Goal: Task Accomplishment & Management: Complete application form

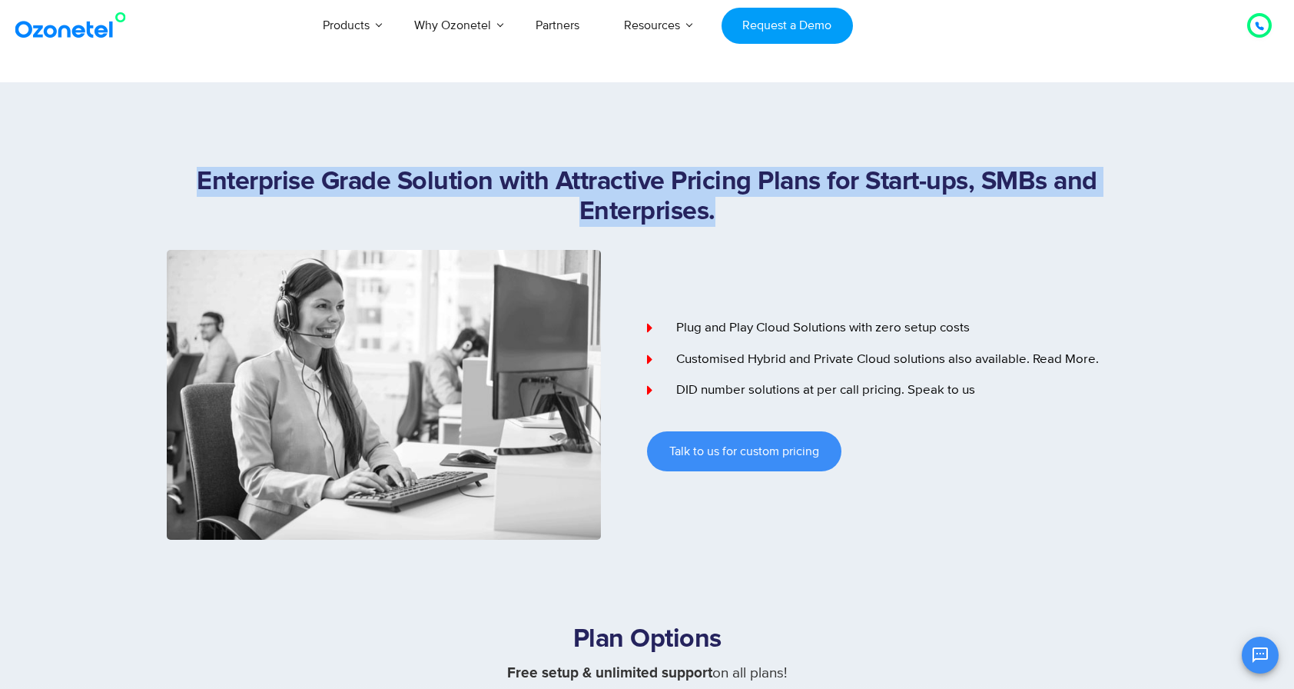
drag, startPoint x: 182, startPoint y: 175, endPoint x: 752, endPoint y: 235, distance: 572.7
click at [752, 235] on div "Enterprise Grade Solution with Attractive Pricing Plans for Start-ups, SMBs and…" at bounding box center [647, 208] width 961 height 83
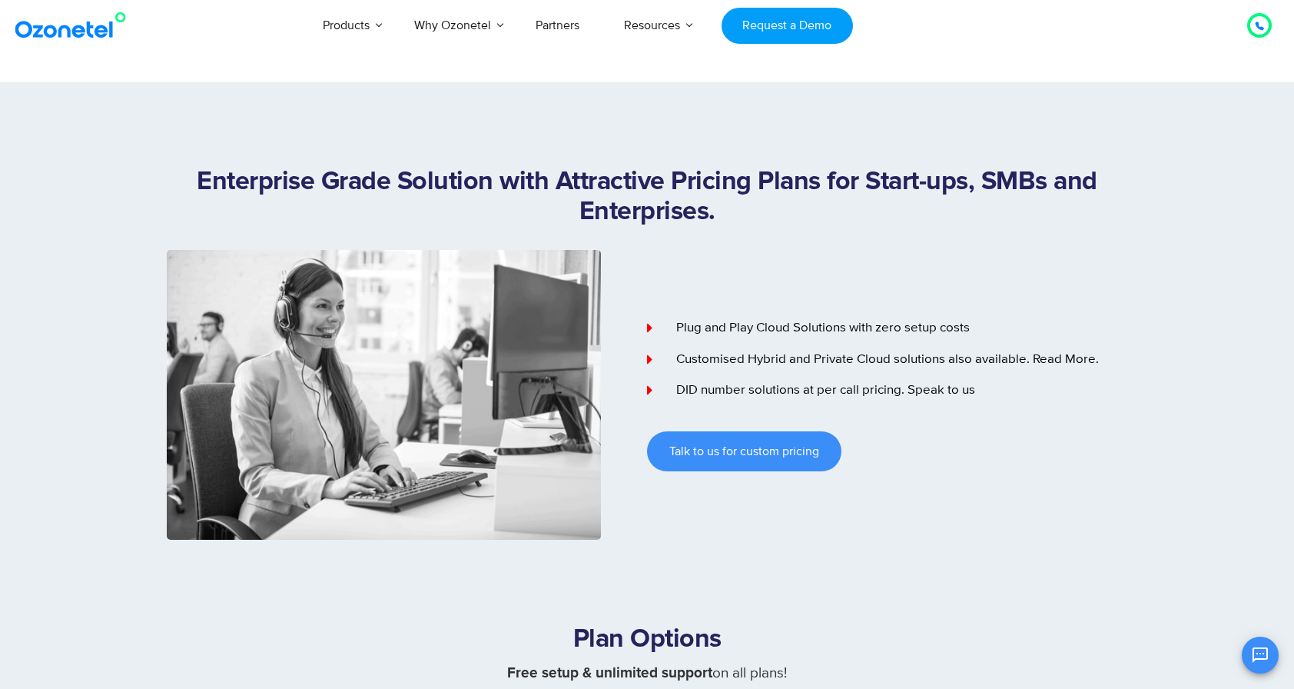
click at [741, 228] on div "Enterprise Grade Solution with Attractive Pricing Plans for Start-ups, SMBs and…" at bounding box center [647, 208] width 961 height 83
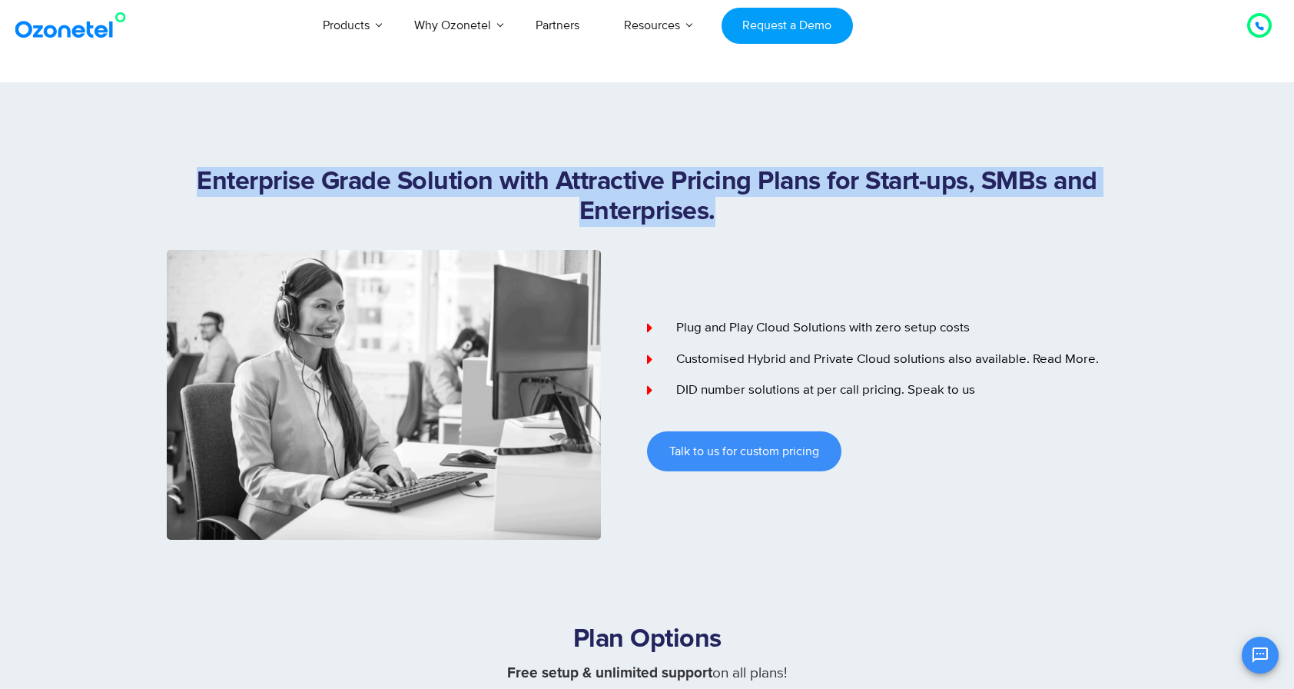
drag, startPoint x: 730, startPoint y: 215, endPoint x: 192, endPoint y: 181, distance: 539.2
click at [192, 181] on h1 "Enterprise Grade Solution with Attractive Pricing Plans for Start-ups, SMBs and…" at bounding box center [647, 197] width 961 height 60
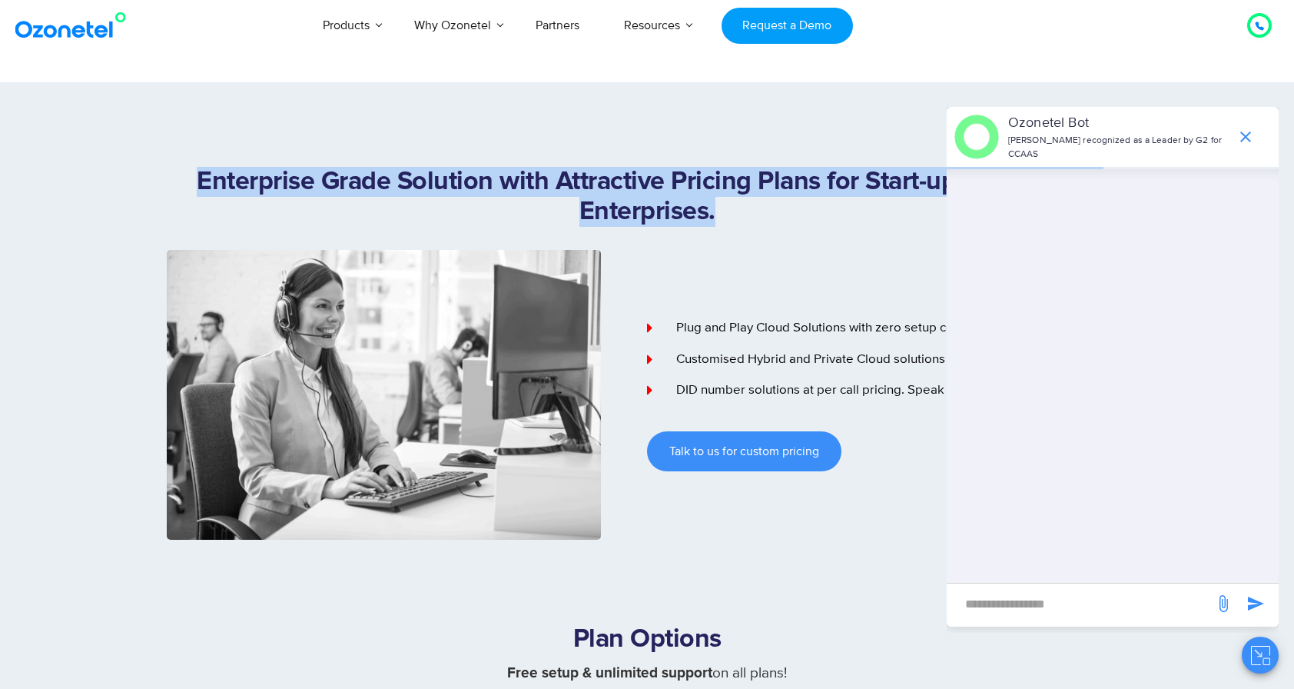
click at [192, 181] on h1 "Enterprise Grade Solution with Attractive Pricing Plans for Start-ups, SMBs and…" at bounding box center [647, 197] width 961 height 60
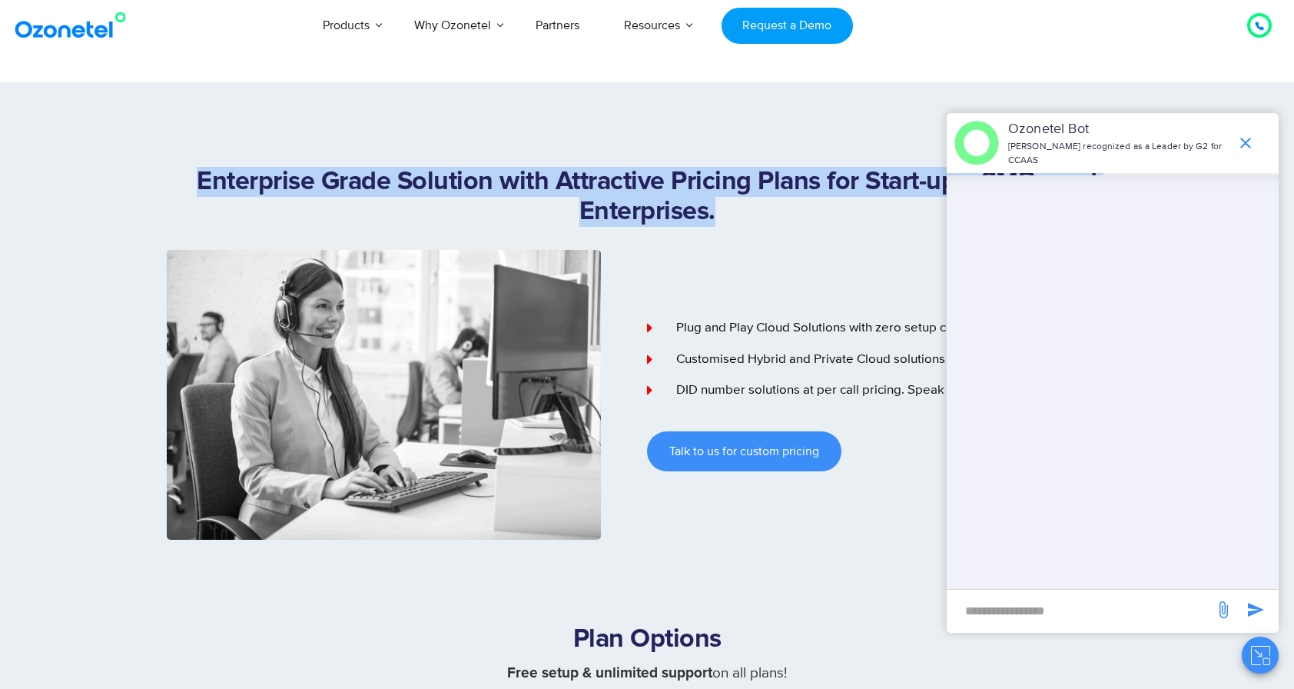
click at [204, 183] on h1 "Enterprise Grade Solution with Attractive Pricing Plans for Start-ups, SMBs and…" at bounding box center [647, 197] width 961 height 60
drag, startPoint x: 204, startPoint y: 183, endPoint x: 715, endPoint y: 223, distance: 512.0
click at [715, 223] on h1 "Enterprise Grade Solution with Attractive Pricing Plans for Start-ups, SMBs and…" at bounding box center [647, 197] width 961 height 60
drag, startPoint x: 715, startPoint y: 223, endPoint x: 794, endPoint y: 224, distance: 79.2
click at [715, 223] on h1 "Enterprise Grade Solution with Attractive Pricing Plans for Start-ups, SMBs and…" at bounding box center [647, 197] width 961 height 60
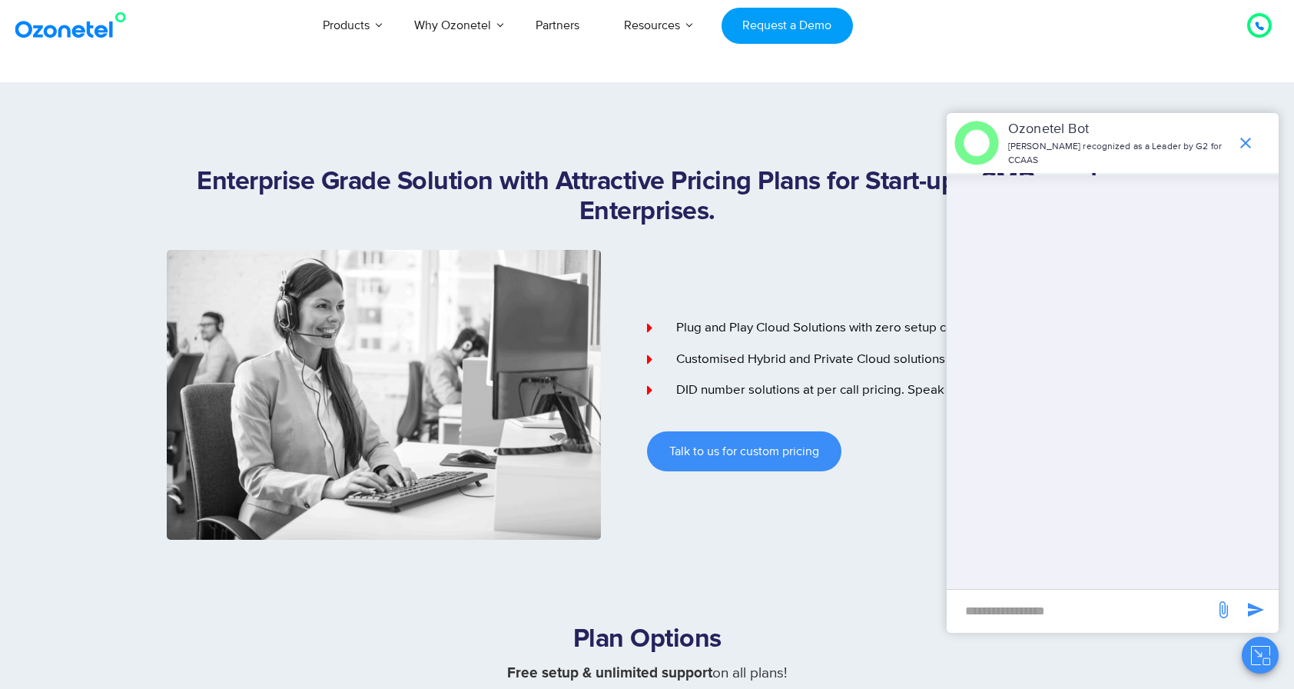
click at [1249, 138] on icon "end chat or minimize" at bounding box center [1246, 143] width 18 height 18
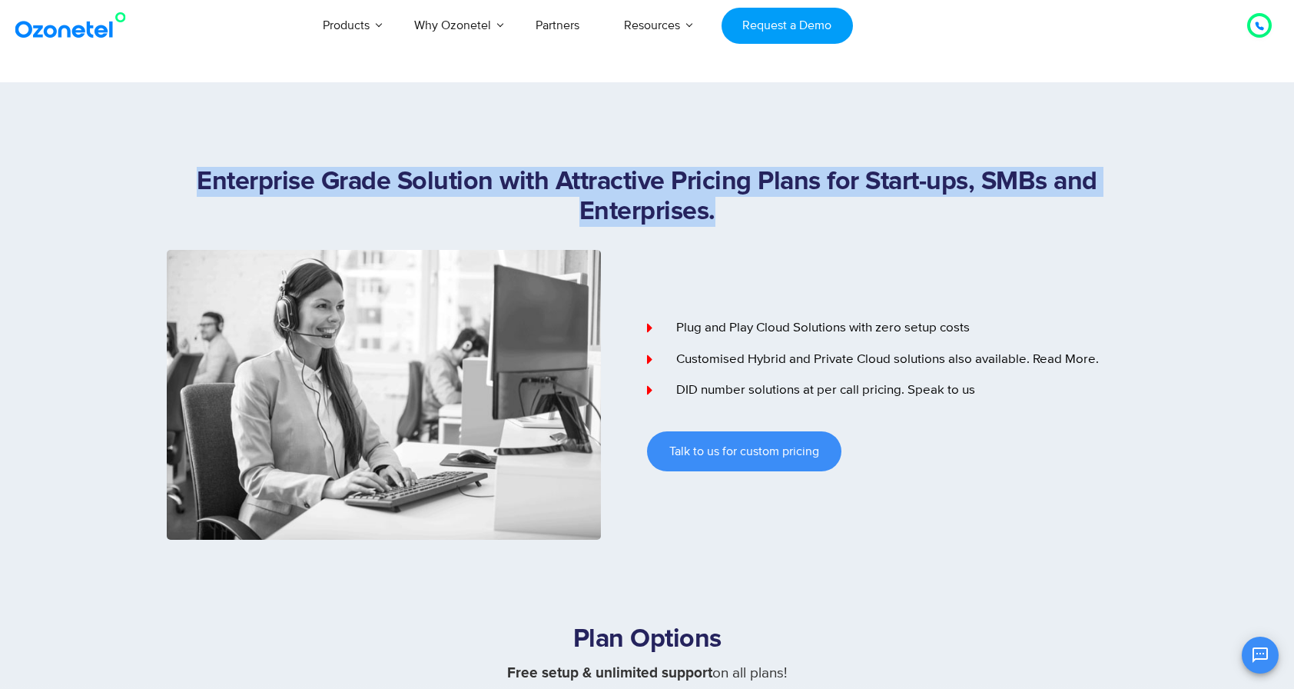
drag, startPoint x: 682, startPoint y: 205, endPoint x: 187, endPoint y: 185, distance: 495.4
click at [187, 185] on h1 "Enterprise Grade Solution with Attractive Pricing Plans for Start-ups, SMBs and…" at bounding box center [647, 197] width 961 height 60
click at [188, 185] on h1 "Enterprise Grade Solution with Attractive Pricing Plans for Start-ups, SMBs and…" at bounding box center [647, 197] width 961 height 60
click at [199, 186] on h1 "Enterprise Grade Solution with Attractive Pricing Plans for Start-ups, SMBs and…" at bounding box center [647, 197] width 961 height 60
drag, startPoint x: 199, startPoint y: 186, endPoint x: 713, endPoint y: 234, distance: 516.5
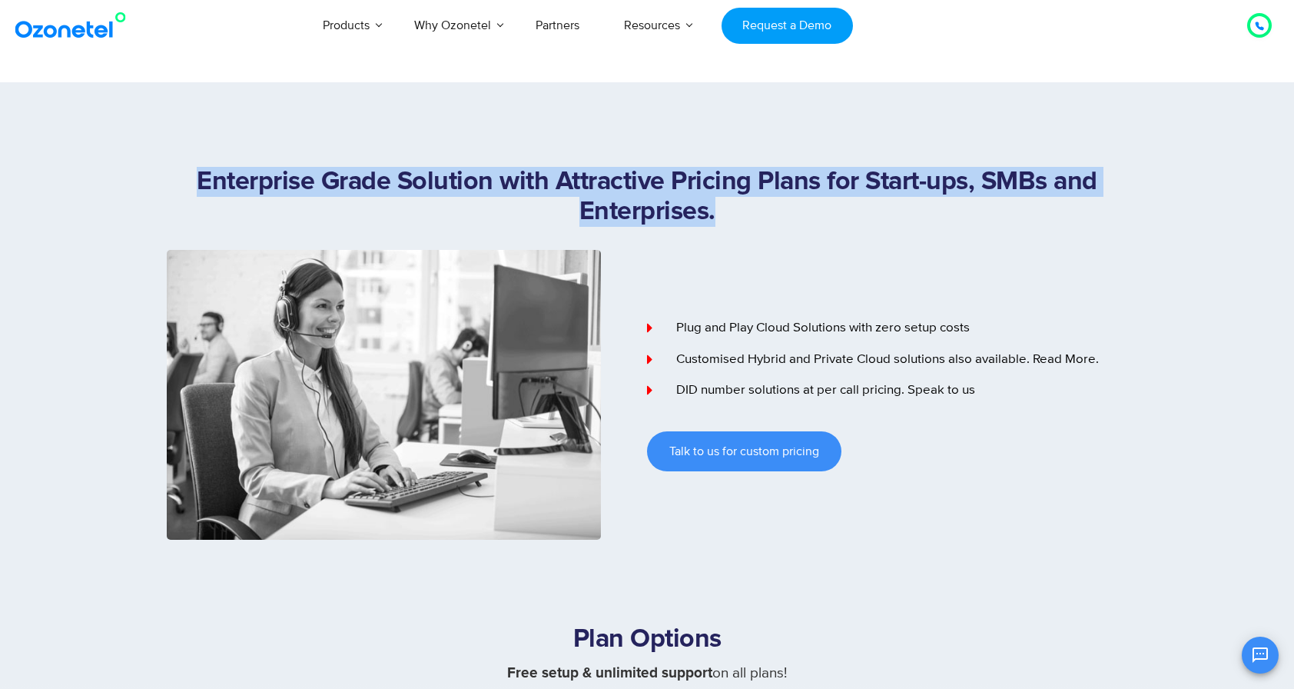
click at [713, 234] on div "Enterprise Grade Solution with Attractive Pricing Plans for Start-ups, SMBs and…" at bounding box center [647, 208] width 961 height 83
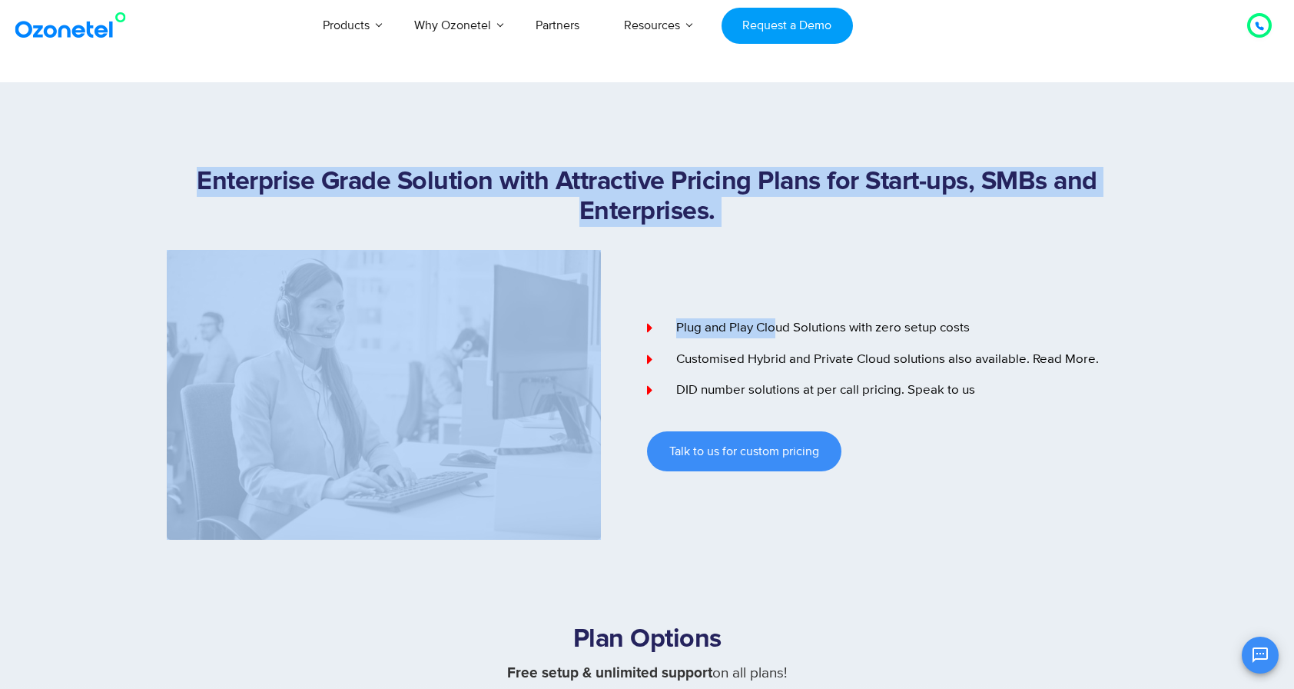
drag, startPoint x: 198, startPoint y: 181, endPoint x: 776, endPoint y: 260, distance: 583.4
click at [776, 260] on div "Enterprise Grade Solution with Attractive Pricing Plans for Start-ups, SMBs and…" at bounding box center [647, 353] width 961 height 373
drag, startPoint x: 776, startPoint y: 260, endPoint x: 759, endPoint y: 248, distance: 20.9
click at [776, 260] on div "Plug and Play Cloud Solutions with zero setup costs Customised Hybrid and Priva…" at bounding box center [887, 395] width 480 height 290
drag, startPoint x: 747, startPoint y: 241, endPoint x: 735, endPoint y: 225, distance: 19.7
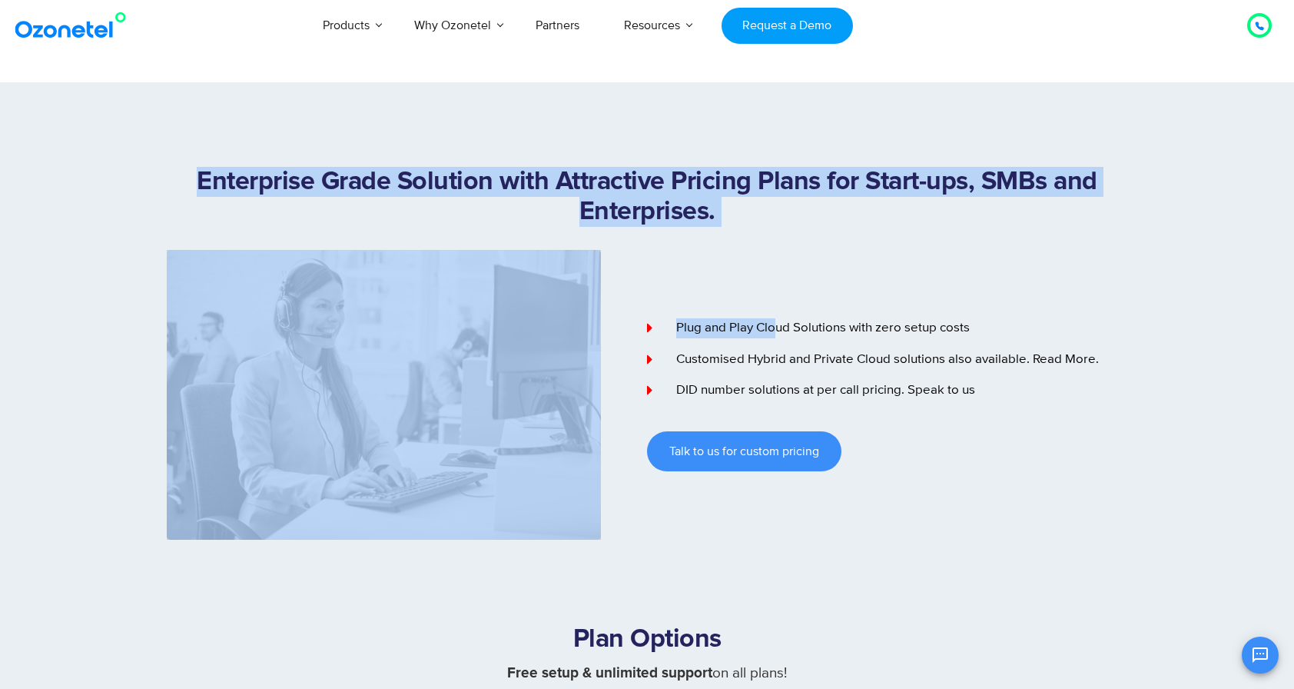
click at [746, 240] on div "Enterprise Grade Solution with Attractive Pricing Plans for Start-ups, SMBs and…" at bounding box center [647, 208] width 961 height 83
click at [724, 216] on h1 "Enterprise Grade Solution with Attractive Pricing Plans for Start-ups, SMBs and…" at bounding box center [647, 197] width 961 height 60
click at [718, 214] on h1 "Enterprise Grade Solution with Attractive Pricing Plans for Start-ups, SMBs and…" at bounding box center [647, 197] width 961 height 60
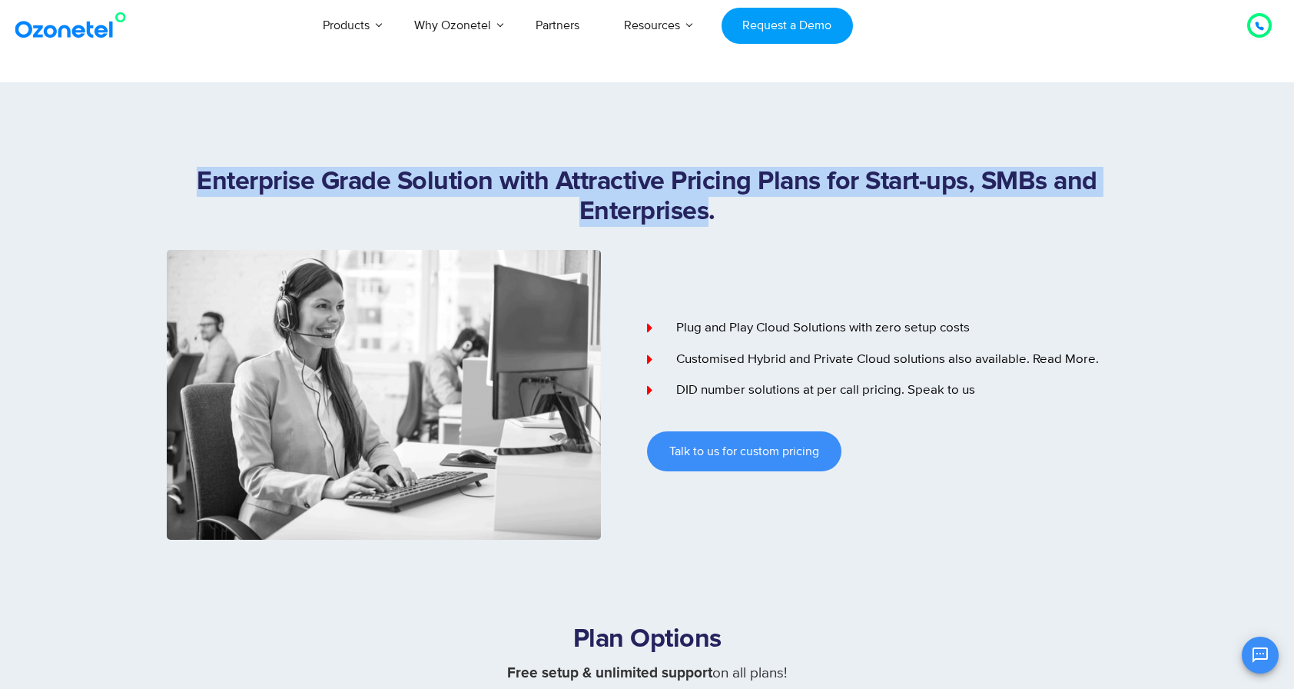
drag, startPoint x: 710, startPoint y: 214, endPoint x: 200, endPoint y: 177, distance: 511.7
click at [194, 172] on h1 "Enterprise Grade Solution with Attractive Pricing Plans for Start-ups, SMBs and…" at bounding box center [647, 197] width 961 height 60
click at [202, 177] on h1 "Enterprise Grade Solution with Attractive Pricing Plans for Start-ups, SMBs and…" at bounding box center [647, 197] width 961 height 60
drag, startPoint x: 201, startPoint y: 177, endPoint x: 707, endPoint y: 217, distance: 507.4
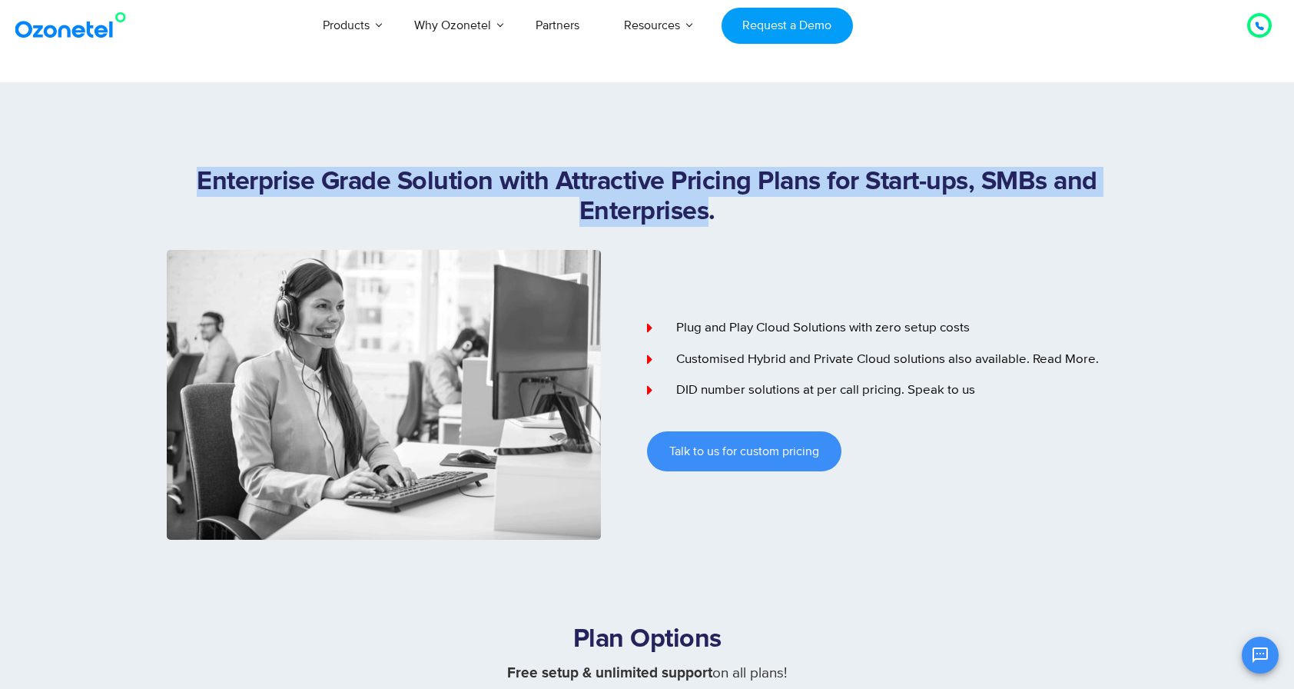
click at [707, 217] on h1 "Enterprise Grade Solution with Attractive Pricing Plans for Start-ups, SMBs and…" at bounding box center [647, 197] width 961 height 60
drag, startPoint x: 707, startPoint y: 217, endPoint x: 201, endPoint y: 189, distance: 506.6
click at [201, 189] on h1 "Enterprise Grade Solution with Attractive Pricing Plans for Start-ups, SMBs and…" at bounding box center [647, 197] width 961 height 60
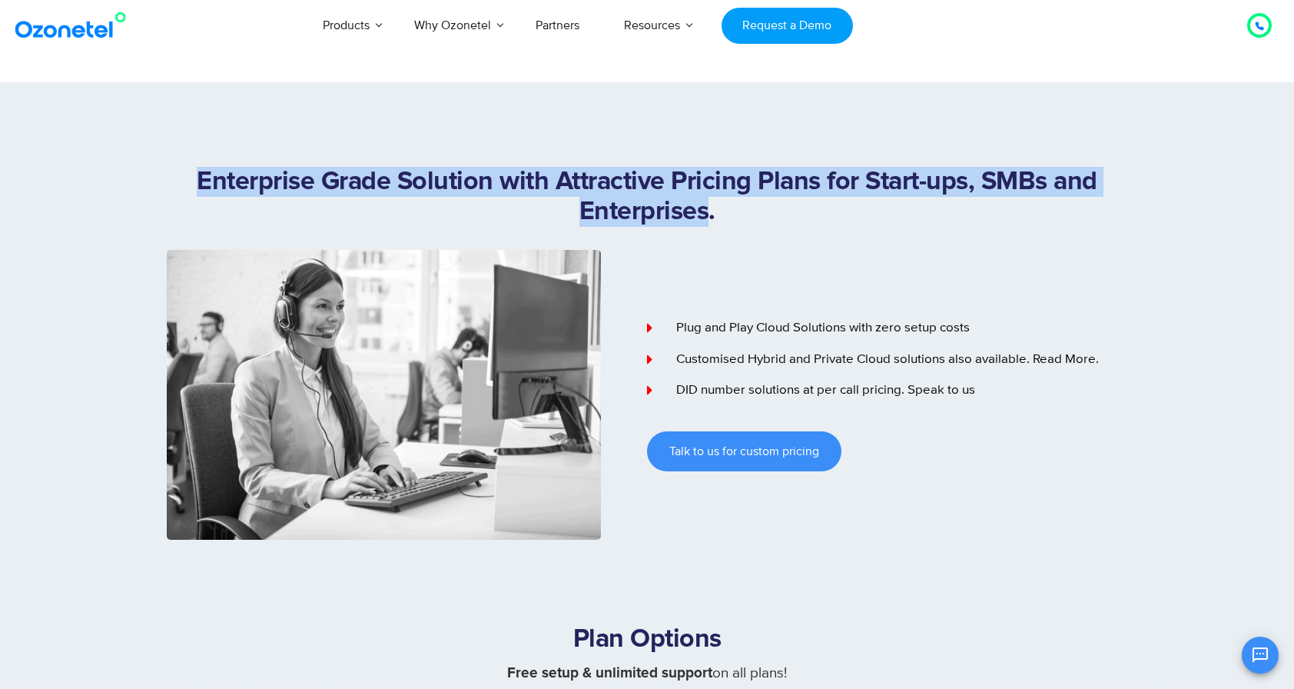
click at [204, 189] on h1 "Enterprise Grade Solution with Attractive Pricing Plans for Start-ups, SMBs and…" at bounding box center [647, 197] width 961 height 60
drag, startPoint x: 203, startPoint y: 182, endPoint x: 713, endPoint y: 211, distance: 511.2
click at [713, 211] on h1 "Enterprise Grade Solution with Attractive Pricing Plans for Start-ups, SMBs and…" at bounding box center [647, 197] width 961 height 60
drag, startPoint x: 713, startPoint y: 211, endPoint x: 749, endPoint y: 296, distance: 91.7
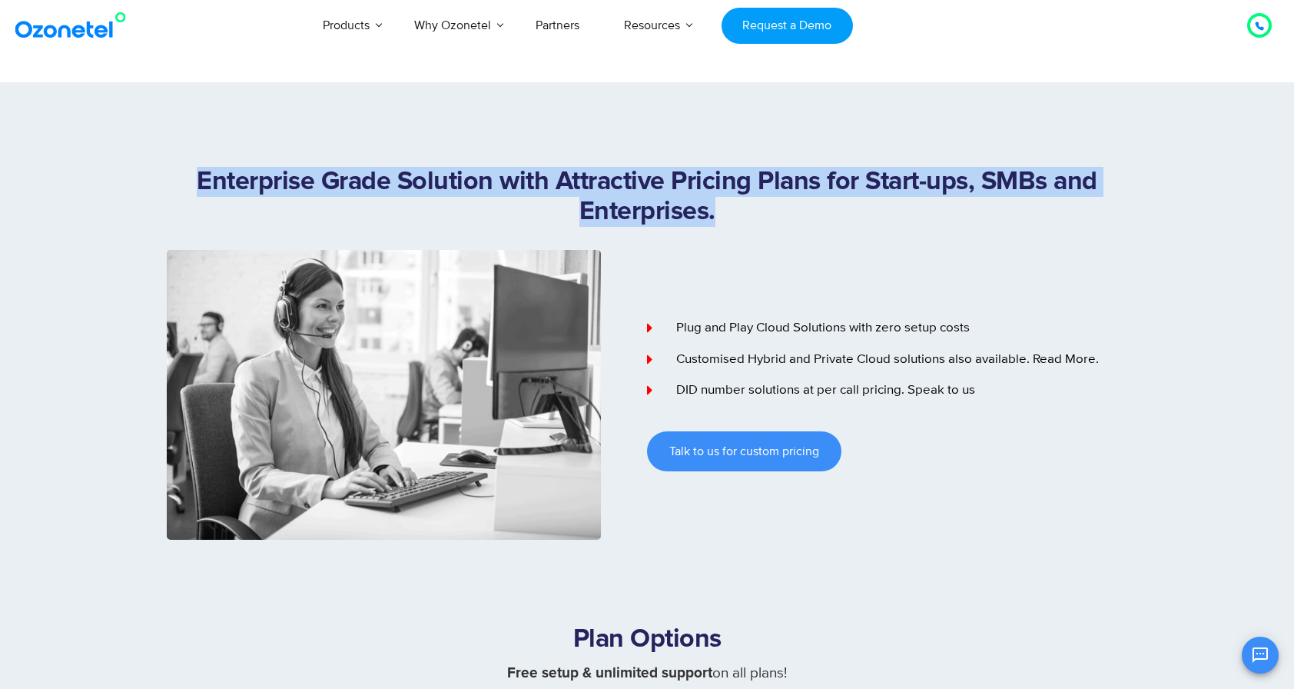
click at [749, 296] on div "Plug and Play Cloud Solutions with zero setup costs Customised Hybrid and Priva…" at bounding box center [887, 395] width 480 height 290
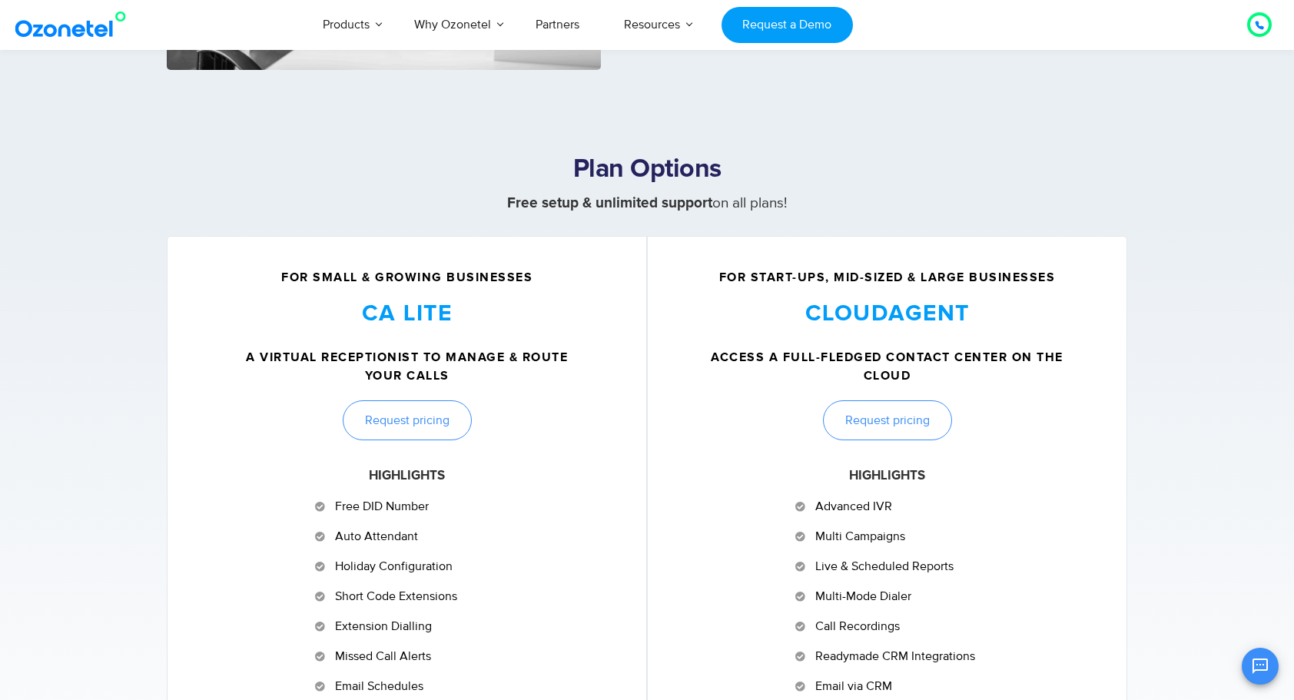
scroll to position [461, 0]
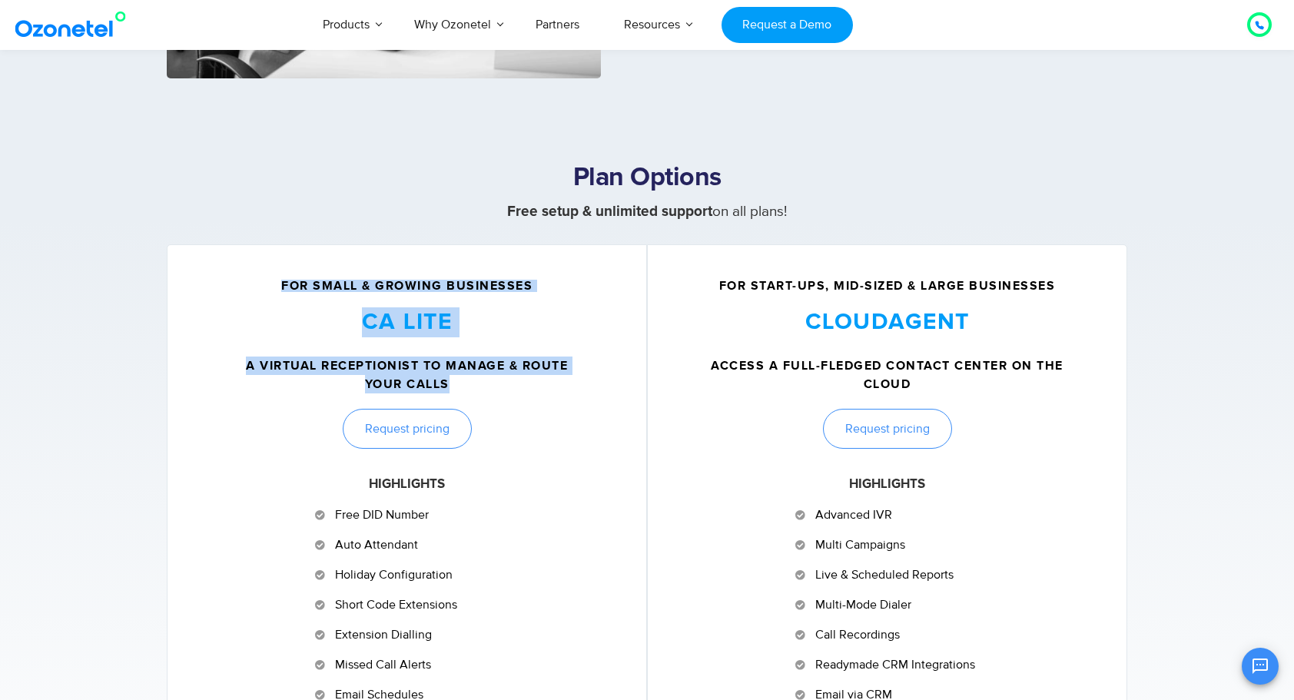
drag, startPoint x: 331, startPoint y: 291, endPoint x: 614, endPoint y: 394, distance: 300.8
click at [614, 394] on div "For Small & Growing Businesses CA LITE A virtual receptionist to manage & route…" at bounding box center [407, 552] width 433 height 544
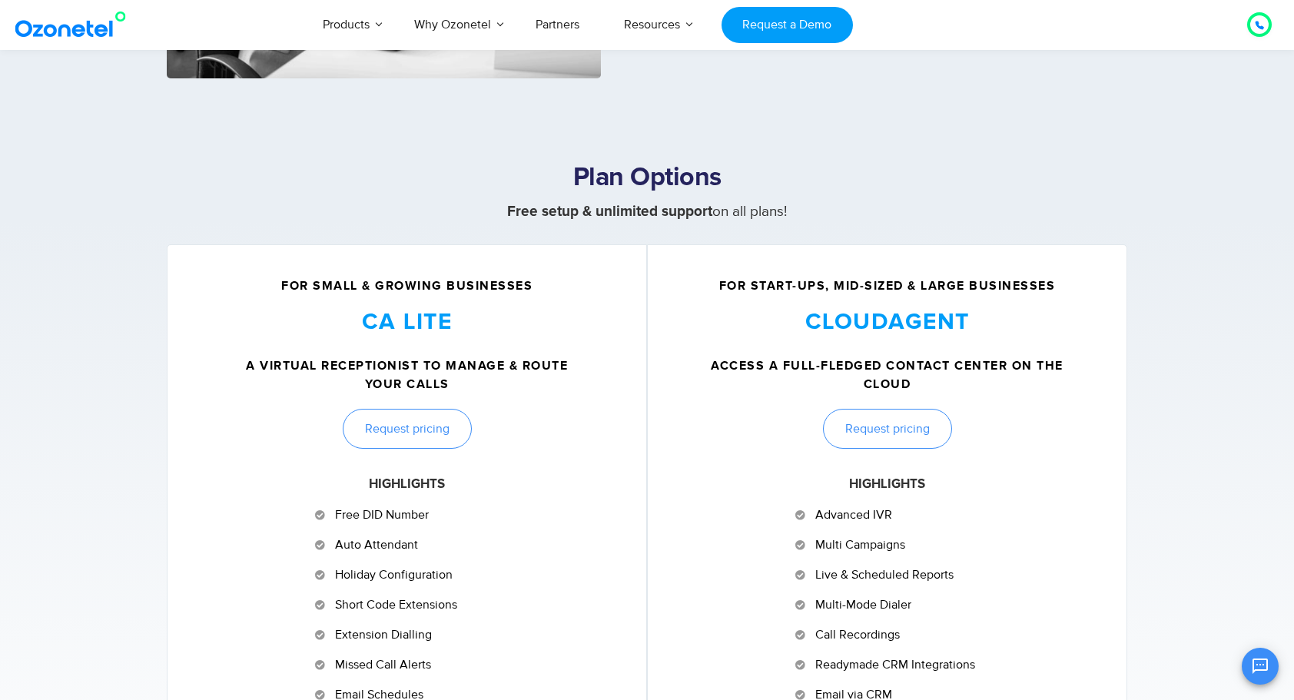
drag, startPoint x: 614, startPoint y: 394, endPoint x: 629, endPoint y: 427, distance: 36.8
click at [627, 427] on div "For Small & Growing Businesses CA LITE A virtual receptionist to manage & route…" at bounding box center [407, 572] width 480 height 657
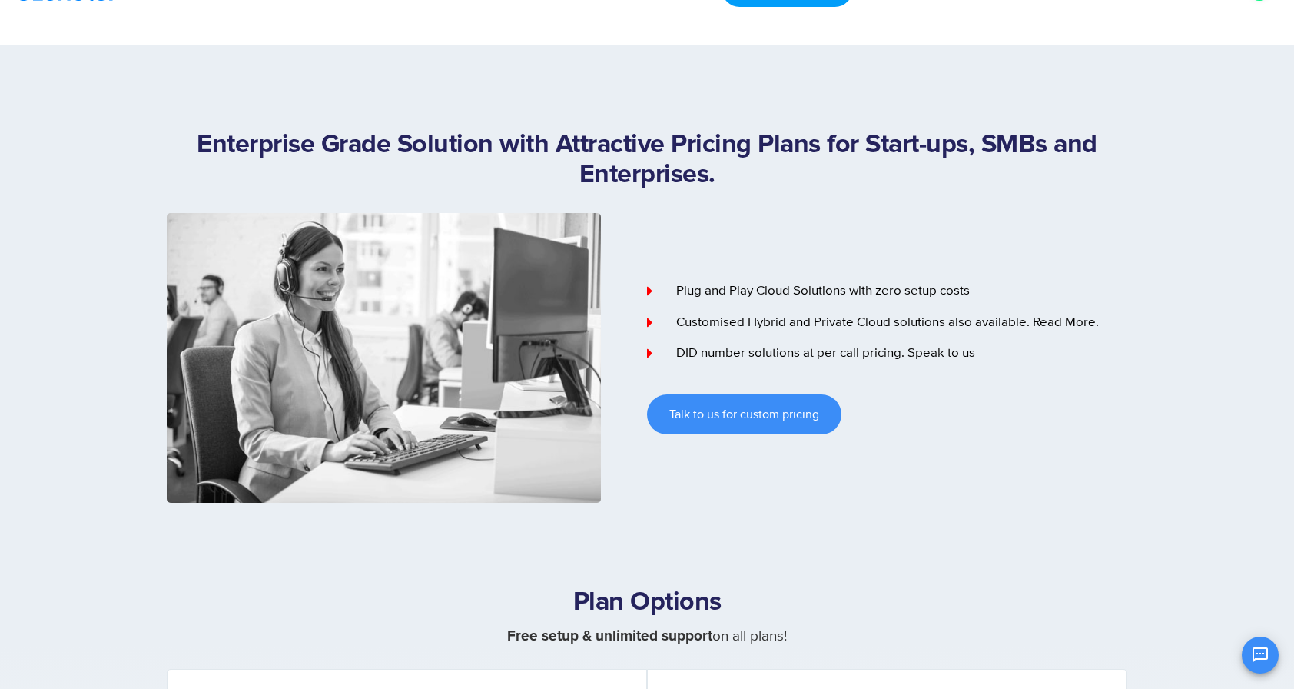
scroll to position [0, 0]
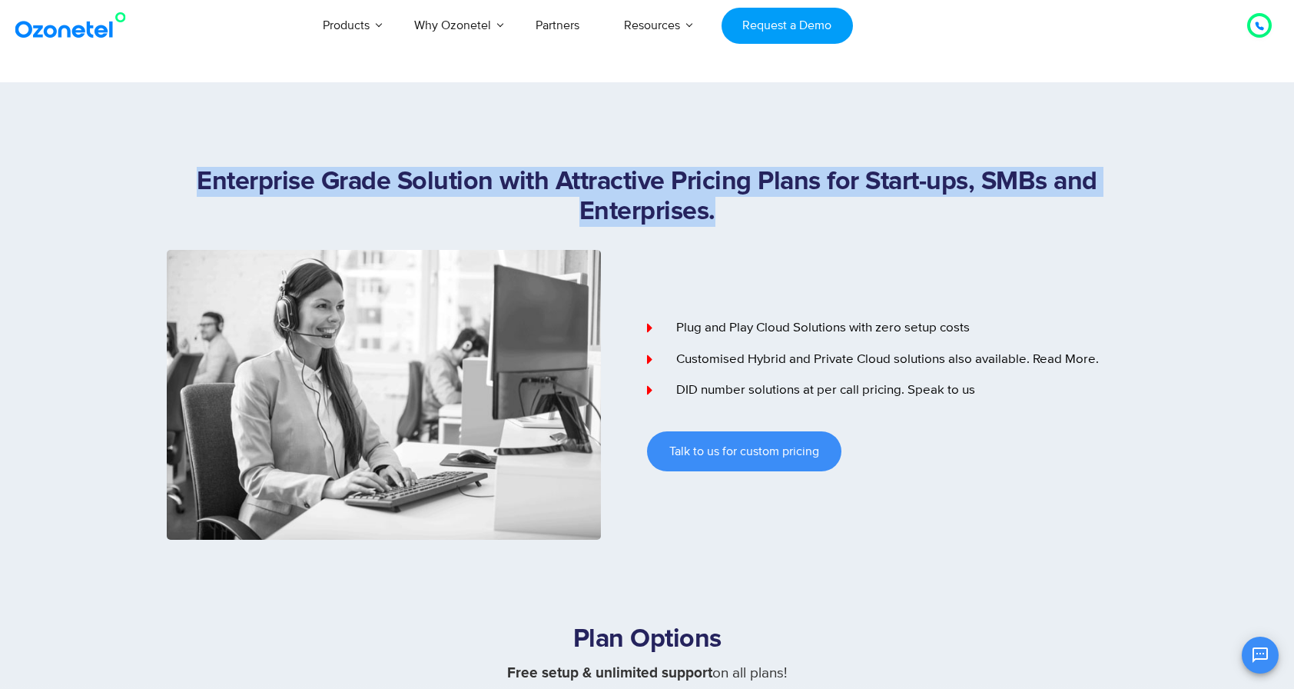
drag, startPoint x: 192, startPoint y: 169, endPoint x: 818, endPoint y: 236, distance: 629.3
click at [818, 236] on section "Enterprise Grade Solution with Attractive Pricing Plans for Start-ups, SMBs and…" at bounding box center [647, 310] width 1294 height 457
click at [818, 236] on div "Enterprise Grade Solution with Attractive Pricing Plans for Start-ups, SMBs and…" at bounding box center [647, 208] width 961 height 83
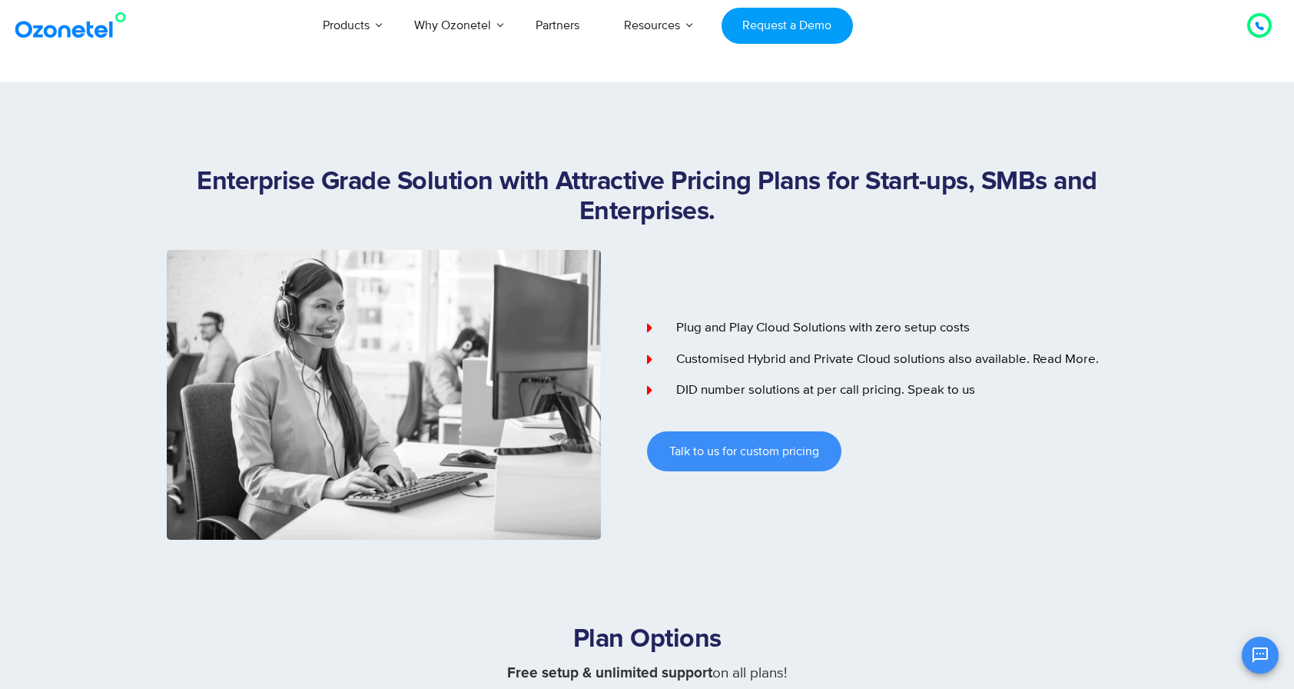
click at [749, 250] on div "Plug and Play Cloud Solutions with zero setup costs Customised Hybrid and Priva…" at bounding box center [887, 395] width 480 height 290
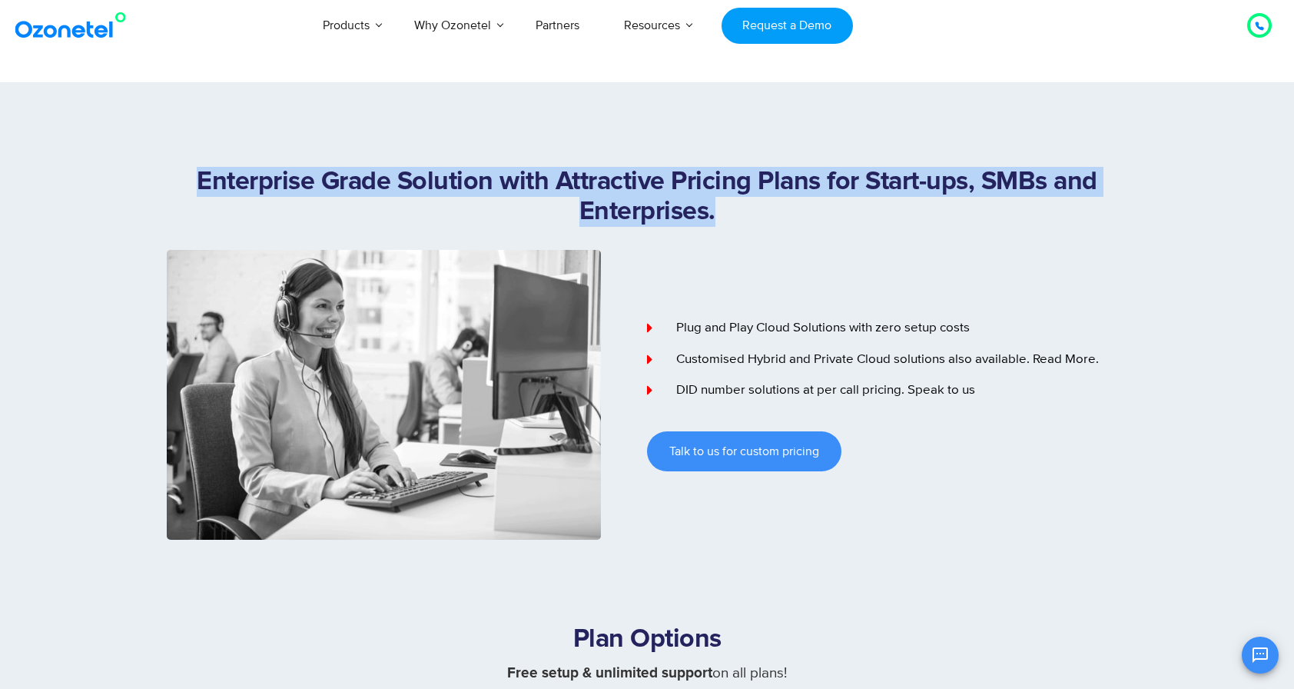
drag, startPoint x: 729, startPoint y: 219, endPoint x: 164, endPoint y: 181, distance: 567.0
click at [163, 181] on div "Enterprise Grade Solution with Attractive Pricing Plans for Start-ups, SMBs and…" at bounding box center [647, 353] width 984 height 373
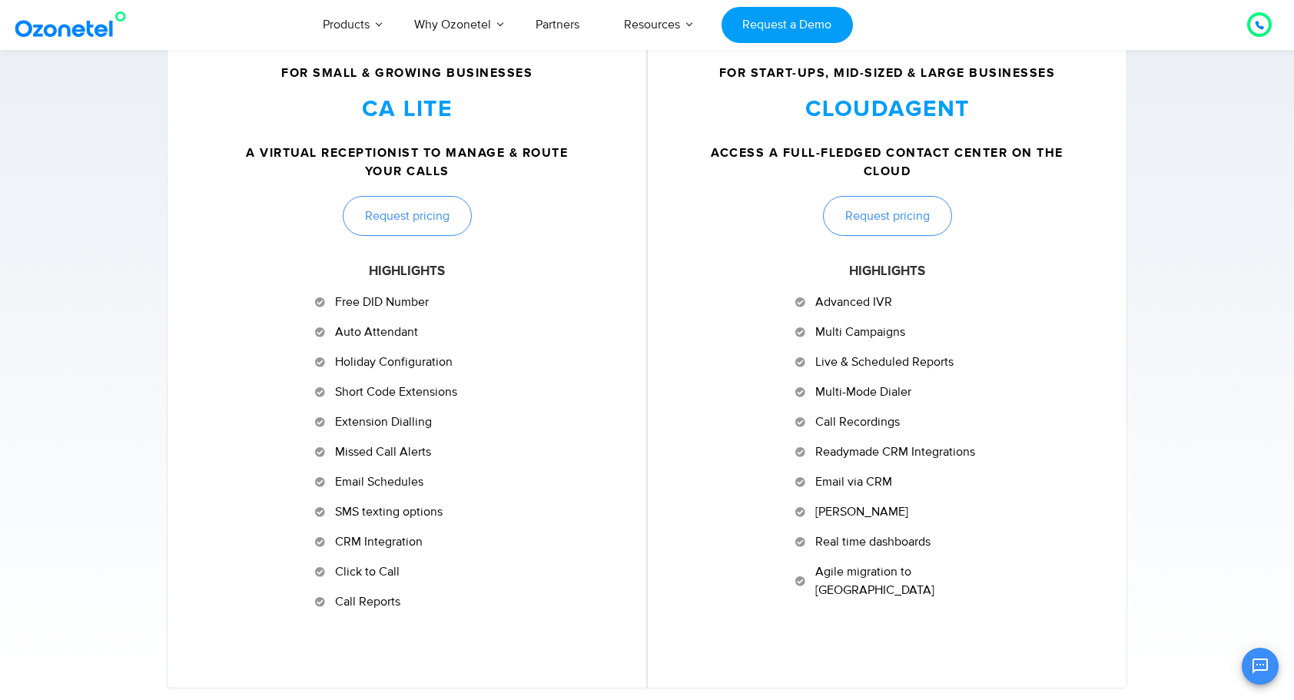
scroll to position [538, 0]
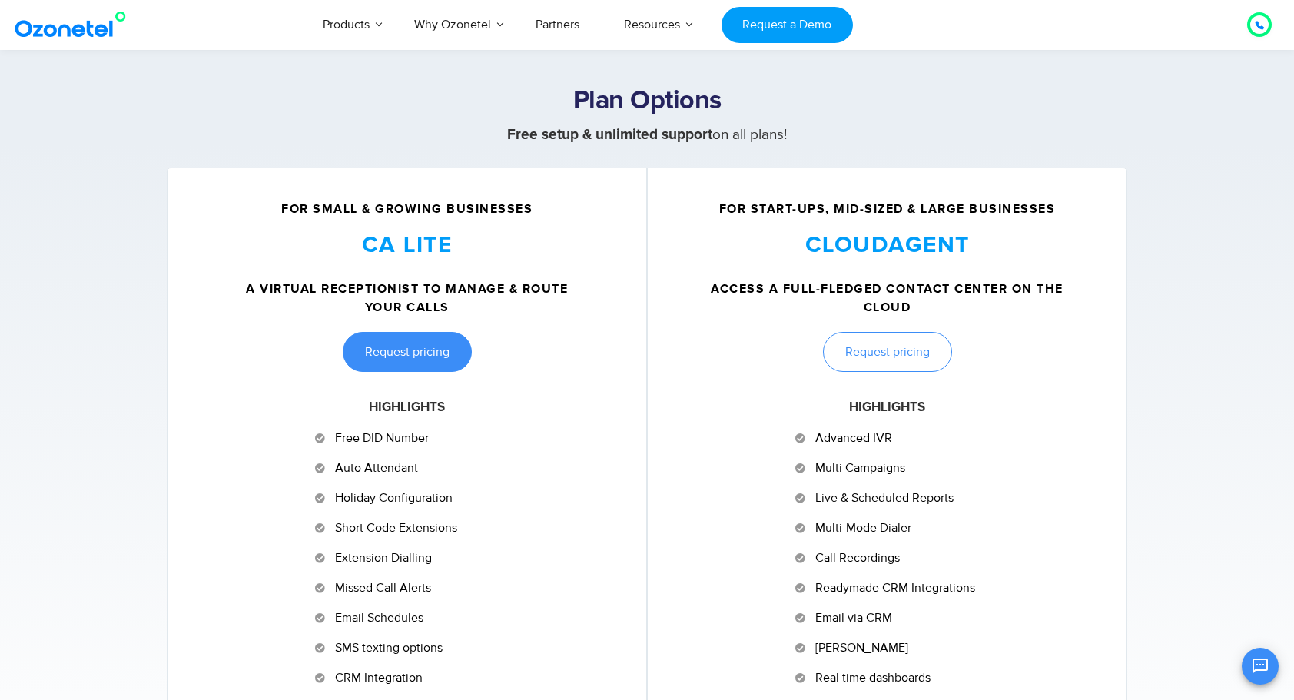
click at [414, 346] on span "Request pricing" at bounding box center [407, 352] width 85 height 12
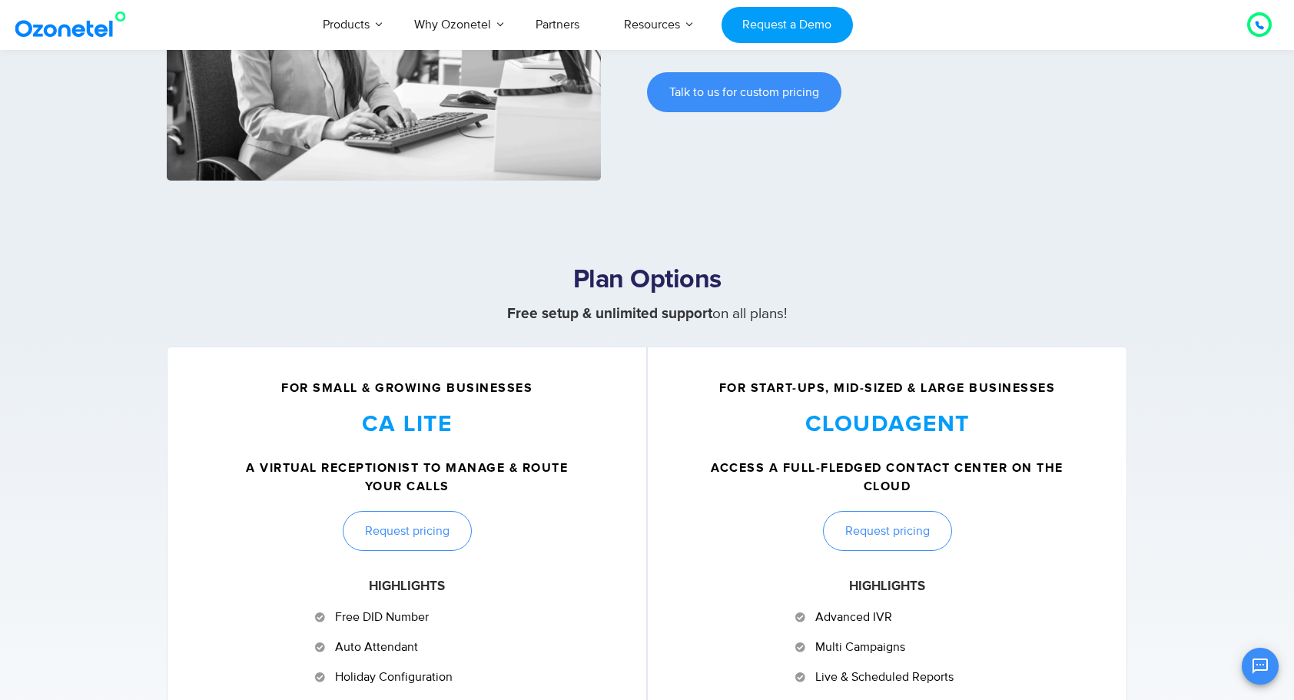
scroll to position [303, 0]
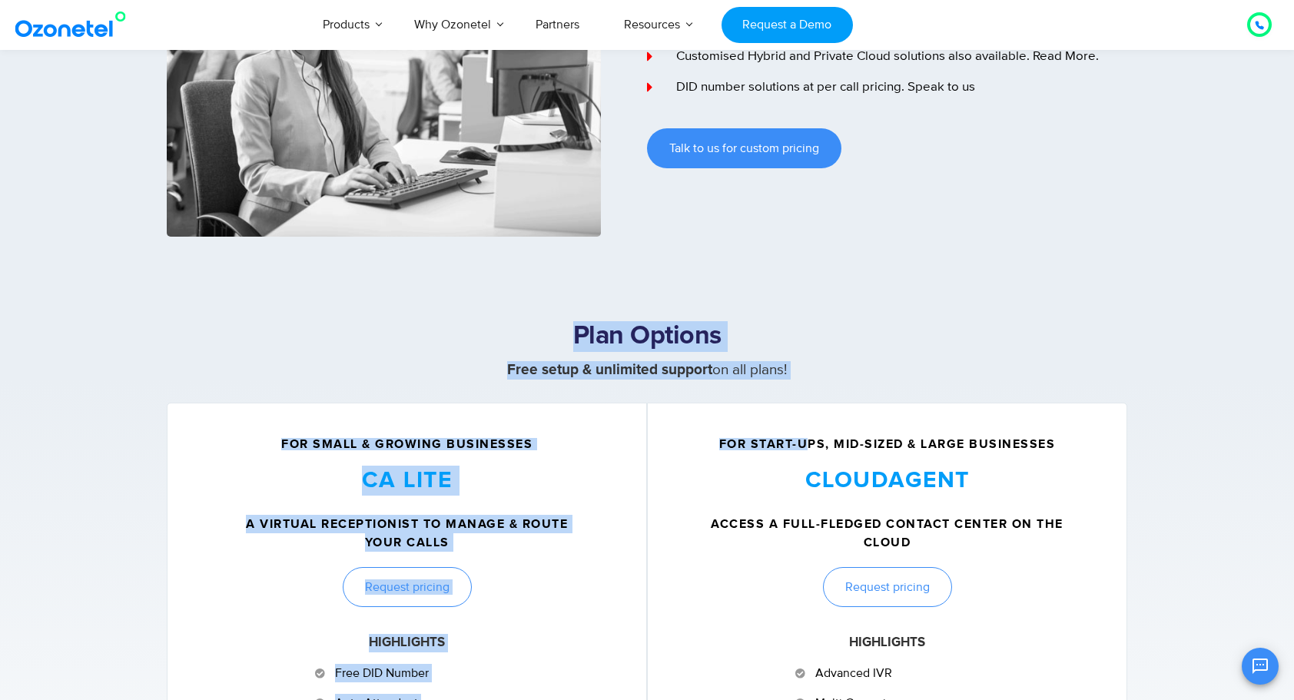
drag, startPoint x: 560, startPoint y: 341, endPoint x: 812, endPoint y: 384, distance: 255.8
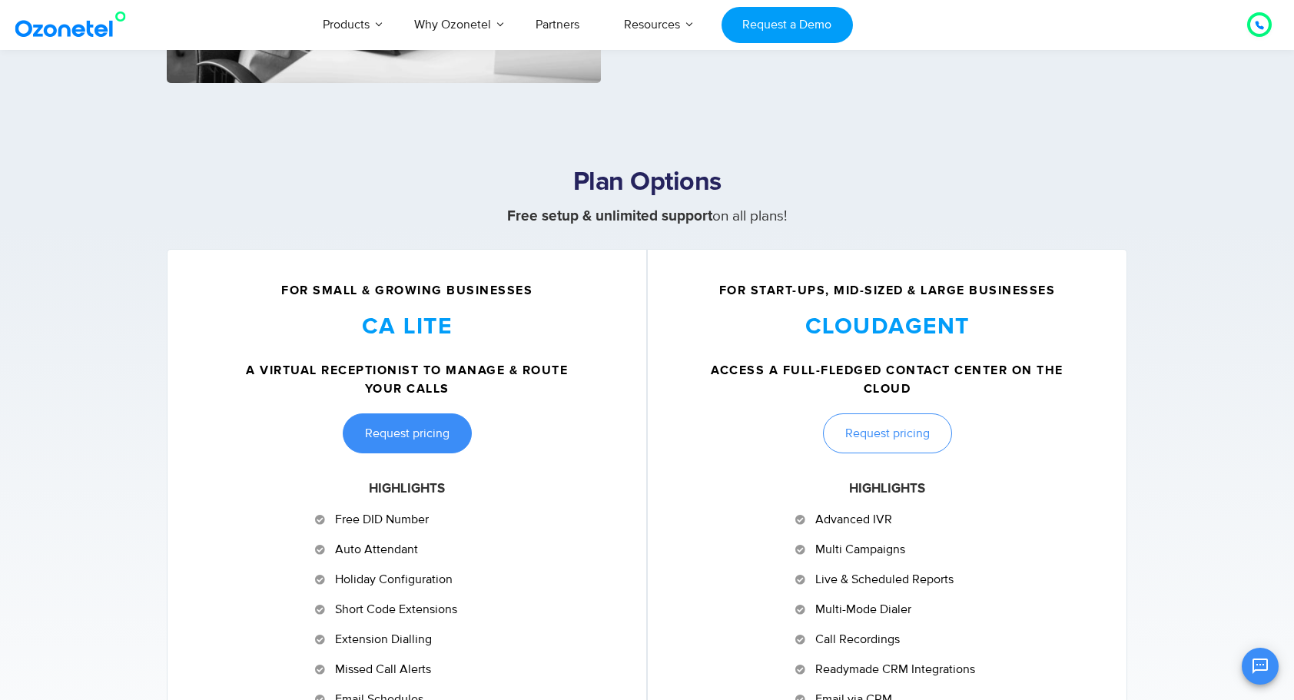
click at [409, 429] on span "Request pricing" at bounding box center [407, 433] width 85 height 12
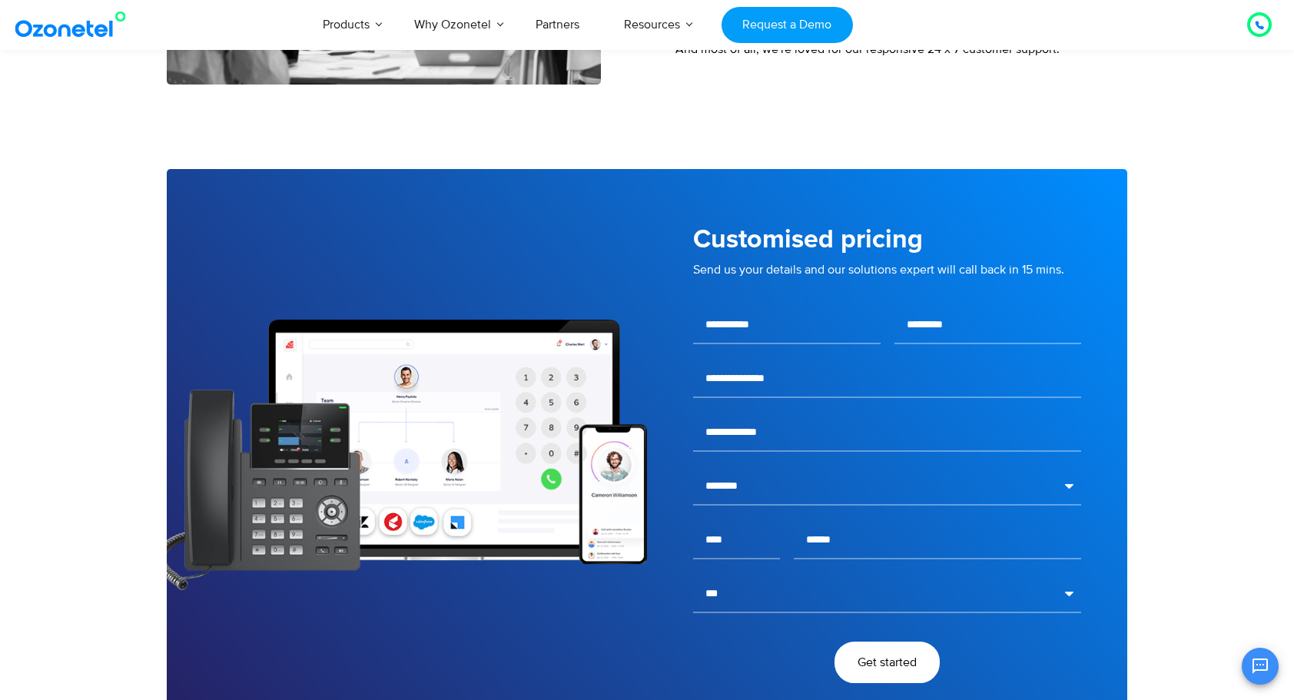
scroll to position [2509, 0]
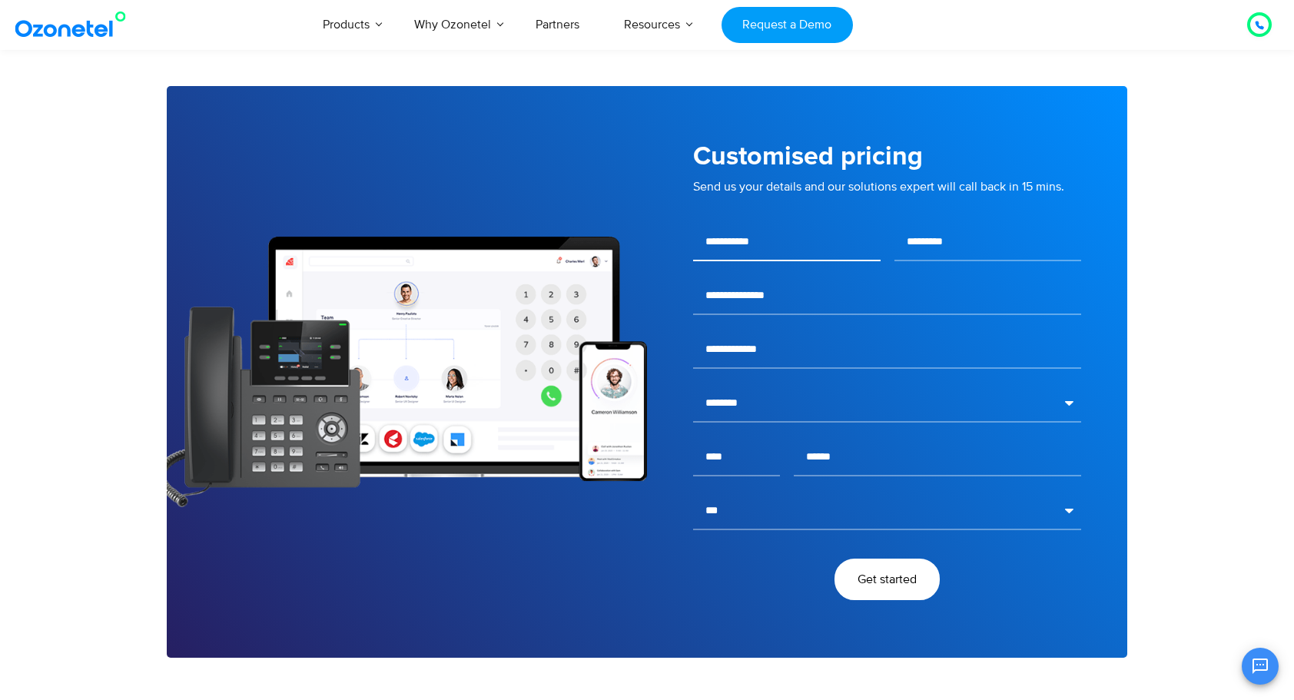
click at [727, 243] on input "text" at bounding box center [787, 242] width 188 height 38
type input "*****"
type input "*******"
type input "**********"
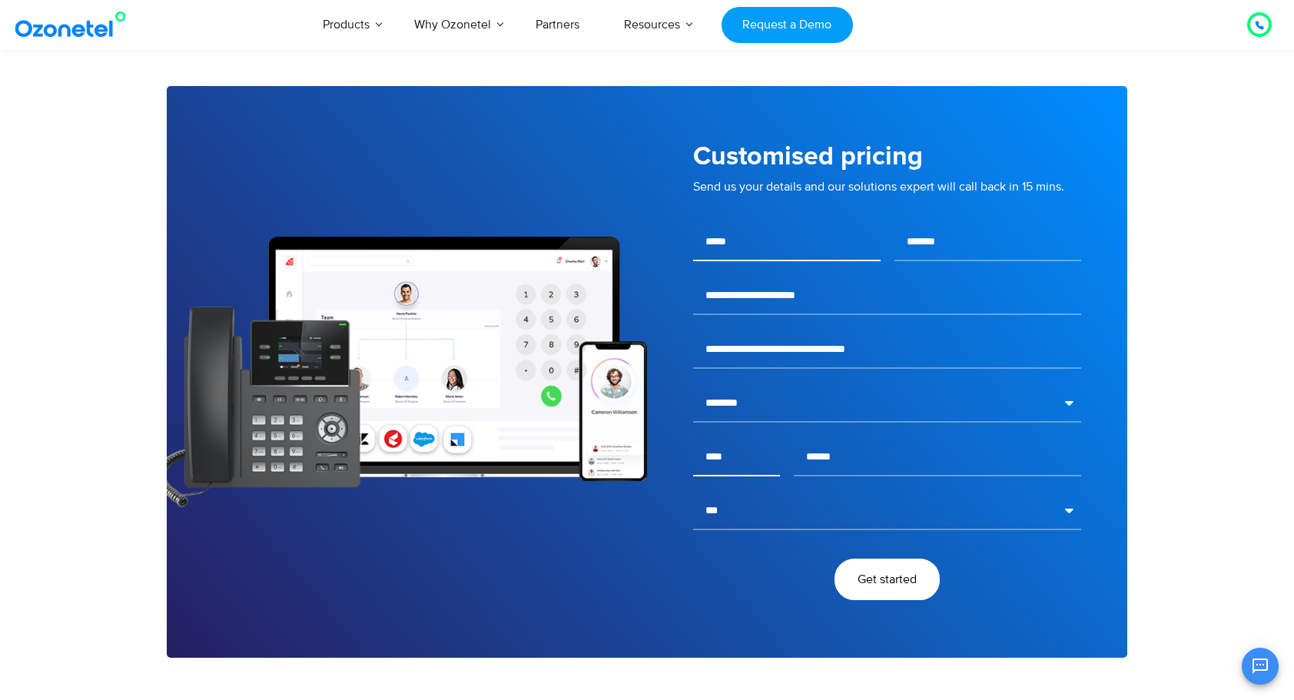
type input "*****"
type input "**********"
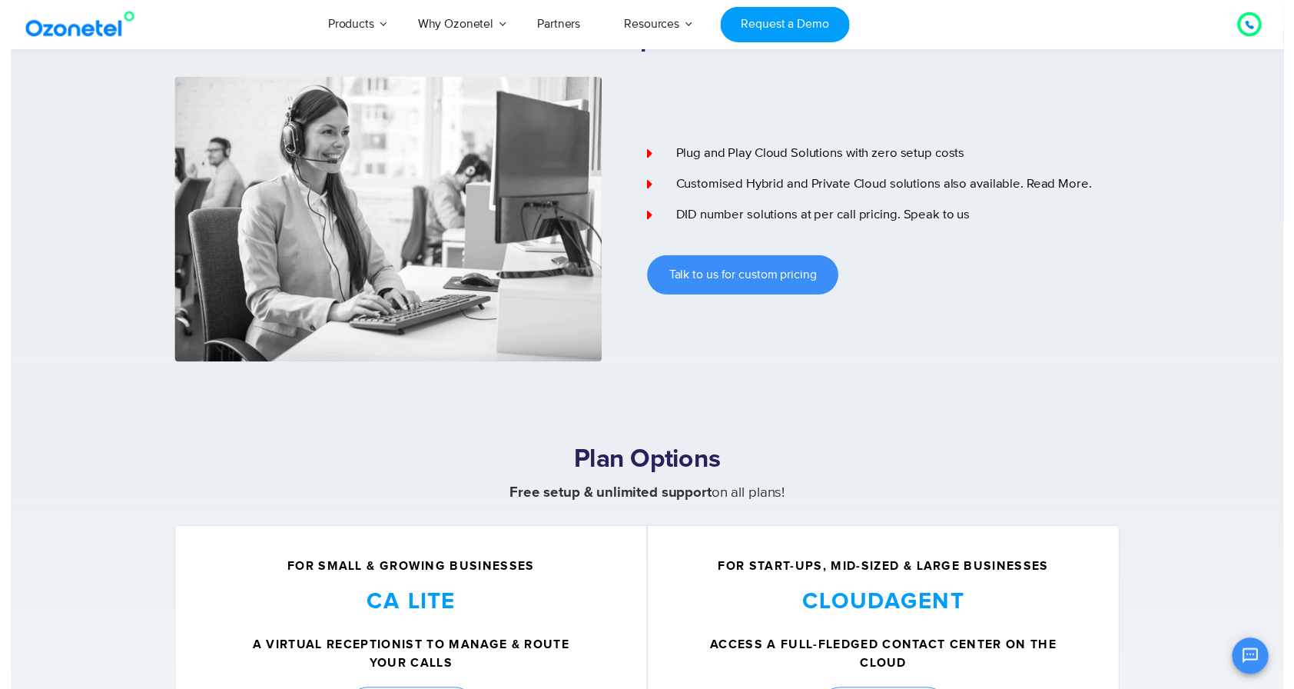
scroll to position [0, 0]
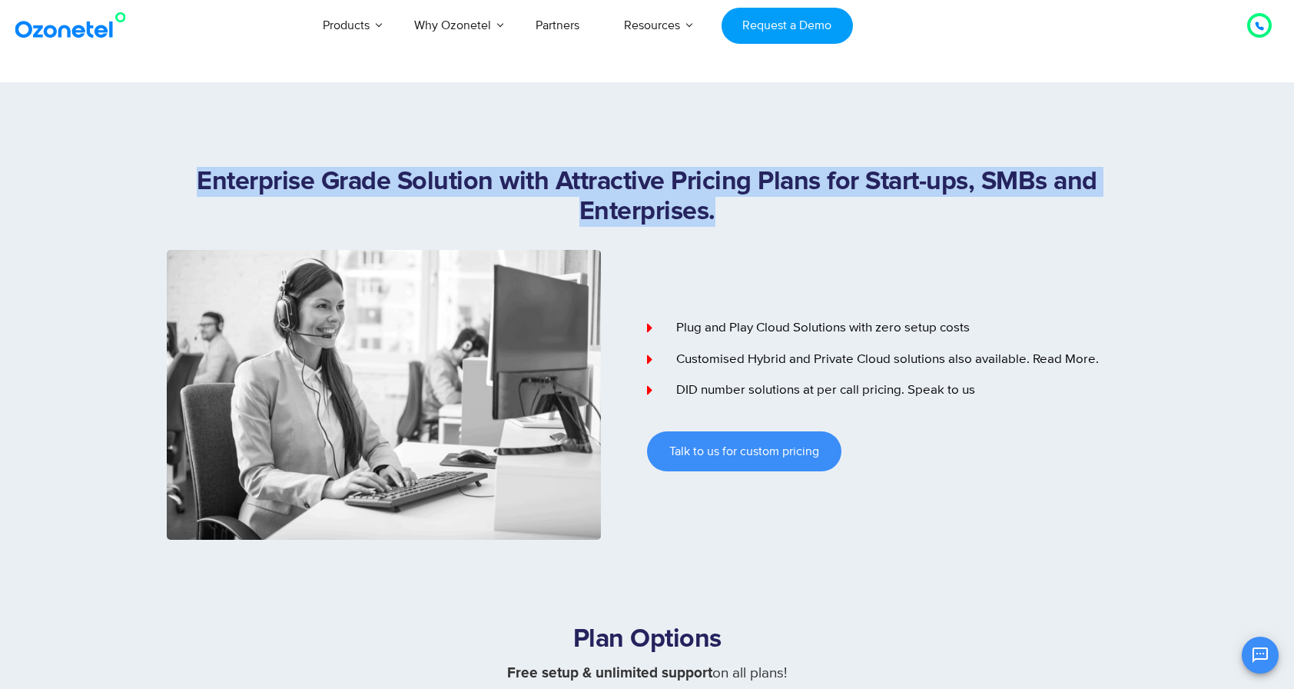
drag, startPoint x: 198, startPoint y: 168, endPoint x: 719, endPoint y: 224, distance: 523.5
click at [719, 224] on h1 "Enterprise Grade Solution with Attractive Pricing Plans for Start-ups, SMBs and…" at bounding box center [647, 197] width 961 height 60
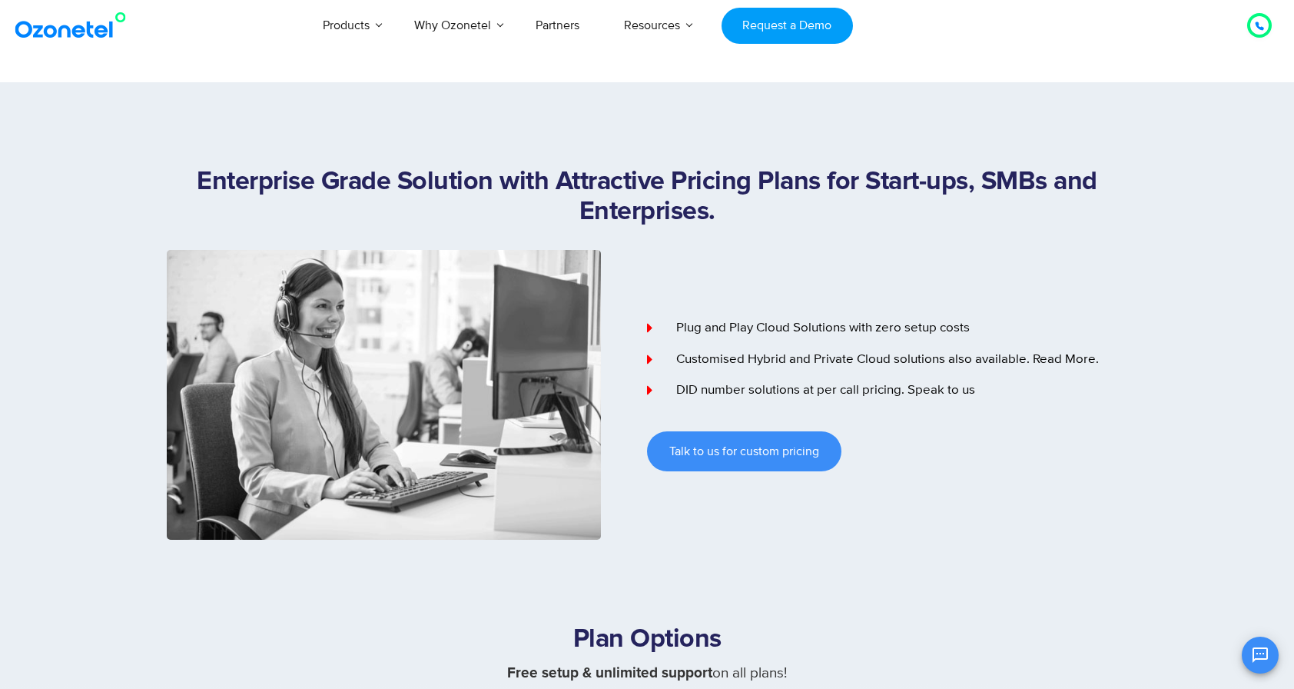
drag, startPoint x: 719, startPoint y: 224, endPoint x: 714, endPoint y: 257, distance: 32.6
click at [714, 257] on div "Plug and Play Cloud Solutions with zero setup costs Customised Hybrid and Priva…" at bounding box center [887, 395] width 480 height 290
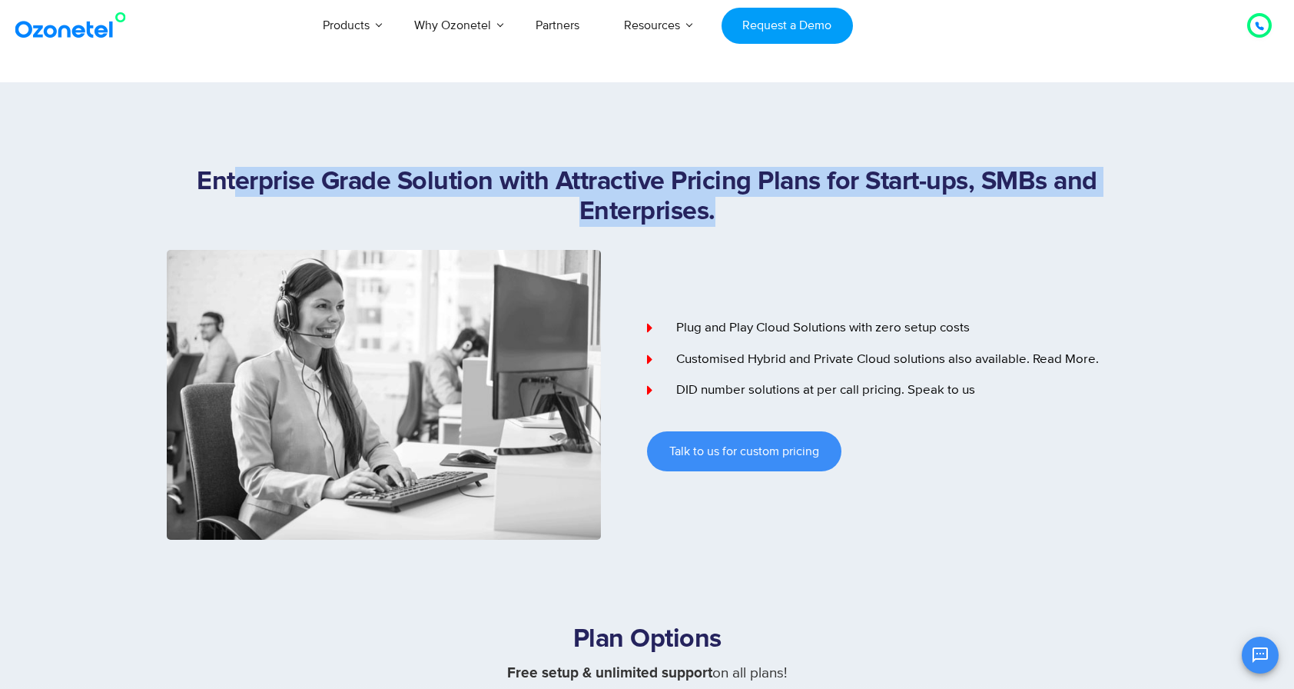
drag, startPoint x: 724, startPoint y: 213, endPoint x: 214, endPoint y: 171, distance: 511.4
click at [216, 171] on h1 "Enterprise Grade Solution with Attractive Pricing Plans for Start-ups, SMBs and…" at bounding box center [647, 197] width 961 height 60
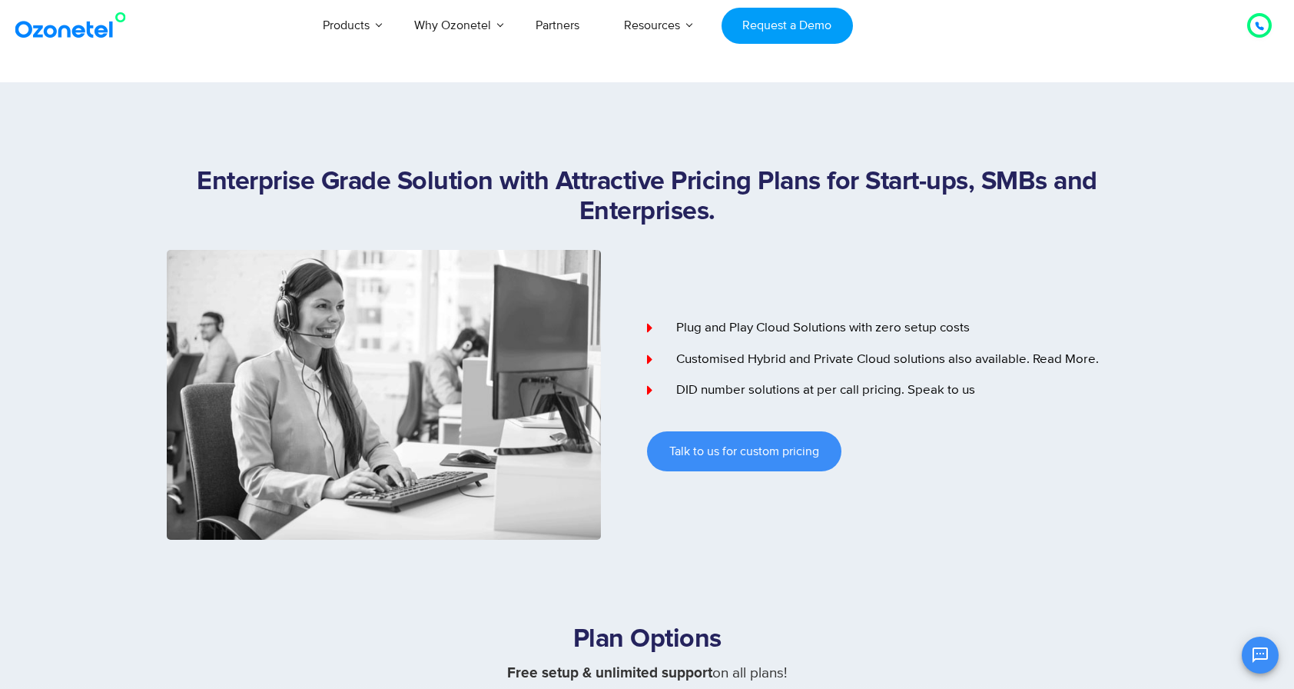
drag, startPoint x: 214, startPoint y: 171, endPoint x: 201, endPoint y: 175, distance: 14.6
click at [201, 174] on h1 "Enterprise Grade Solution with Attractive Pricing Plans for Start-ups, SMBs and…" at bounding box center [647, 197] width 961 height 60
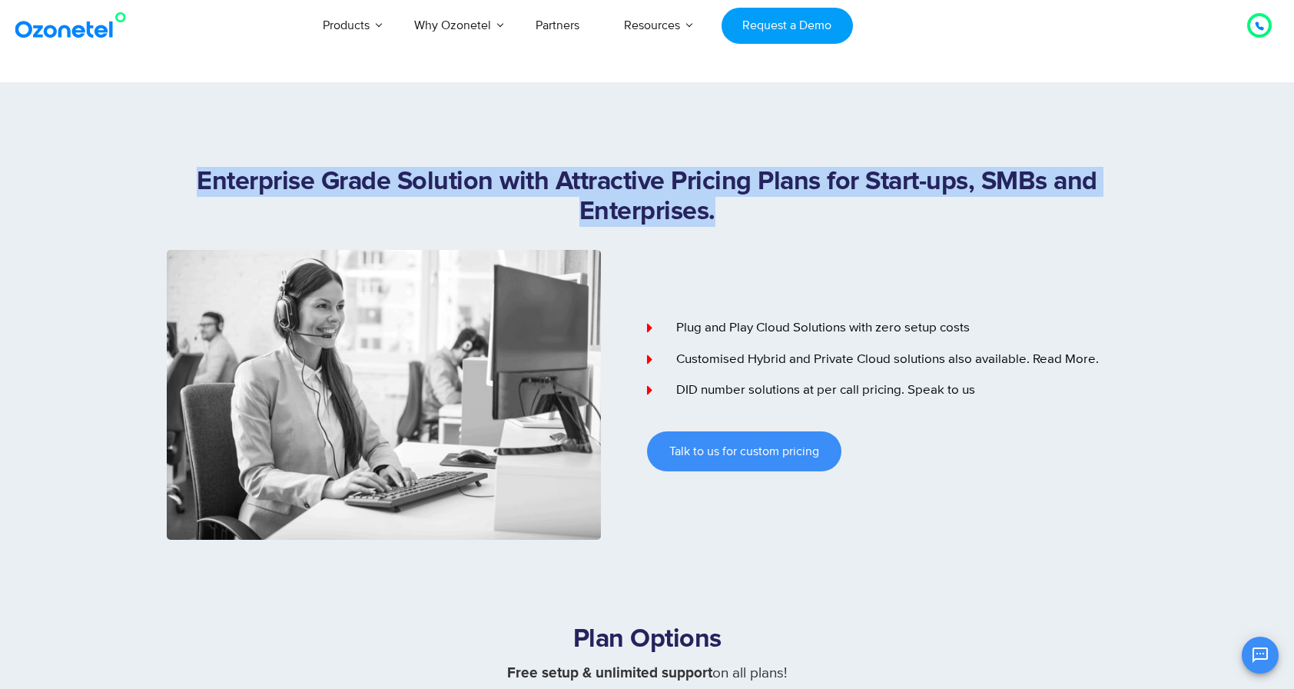
drag, startPoint x: 199, startPoint y: 176, endPoint x: 726, endPoint y: 226, distance: 528.9
click at [726, 226] on h1 "Enterprise Grade Solution with Attractive Pricing Plans for Start-ups, SMBs and…" at bounding box center [647, 197] width 961 height 60
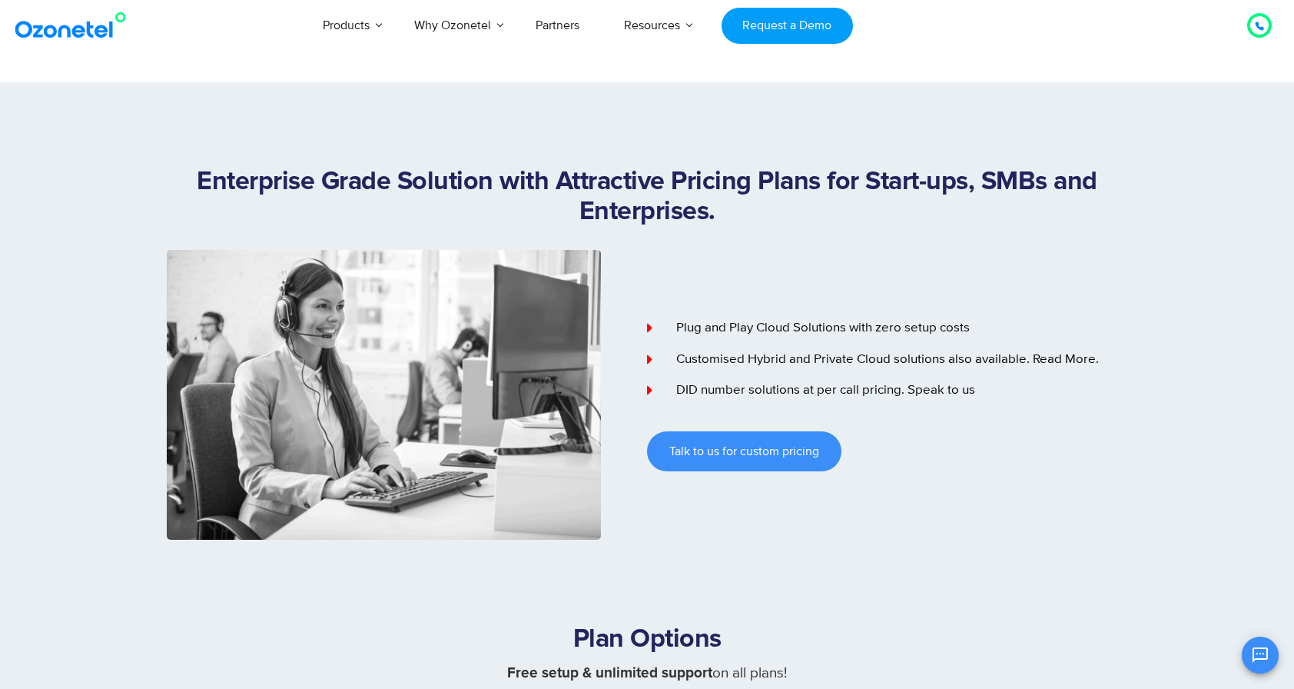
click at [720, 221] on h1 "Enterprise Grade Solution with Attractive Pricing Plans for Start-ups, SMBs and…" at bounding box center [647, 197] width 961 height 60
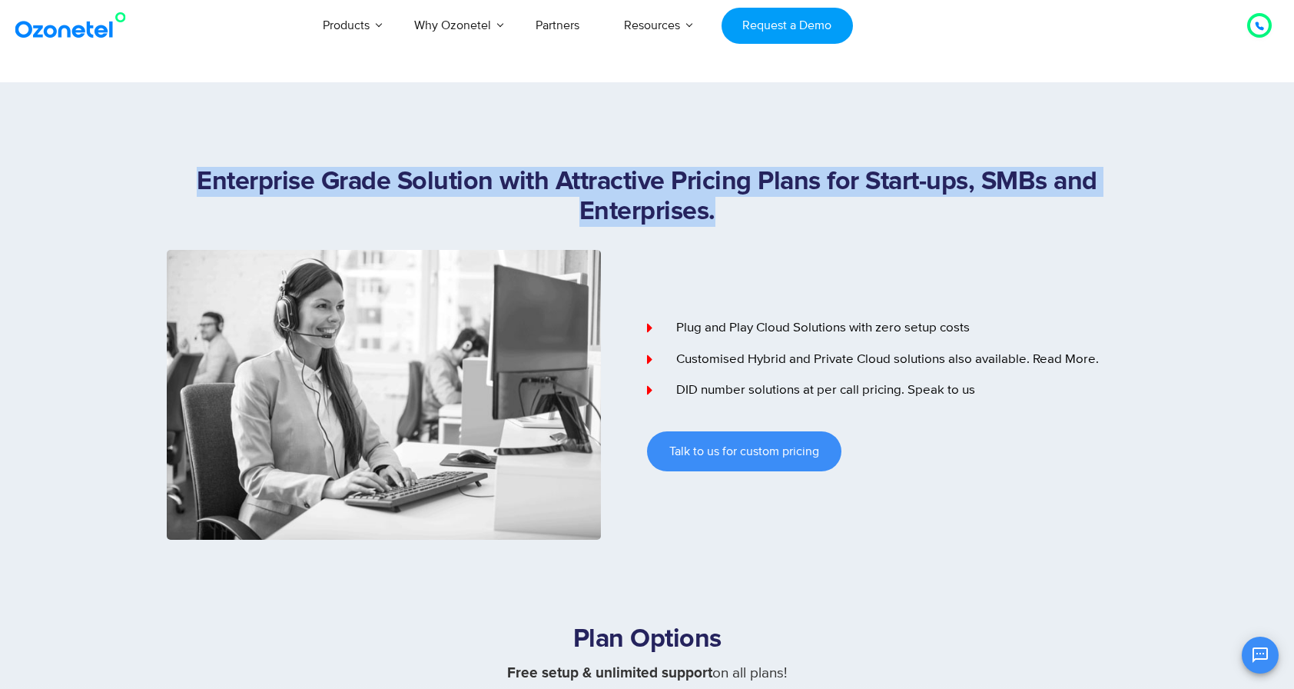
drag, startPoint x: 720, startPoint y: 221, endPoint x: 218, endPoint y: 170, distance: 505.3
click at [218, 170] on h1 "Enterprise Grade Solution with Attractive Pricing Plans for Start-ups, SMBs and…" at bounding box center [647, 197] width 961 height 60
drag, startPoint x: 218, startPoint y: 170, endPoint x: 203, endPoint y: 172, distance: 14.8
click at [203, 172] on h1 "Enterprise Grade Solution with Attractive Pricing Plans for Start-ups, SMBs and…" at bounding box center [647, 197] width 961 height 60
click at [198, 181] on h1 "Enterprise Grade Solution with Attractive Pricing Plans for Start-ups, SMBs and…" at bounding box center [647, 197] width 961 height 60
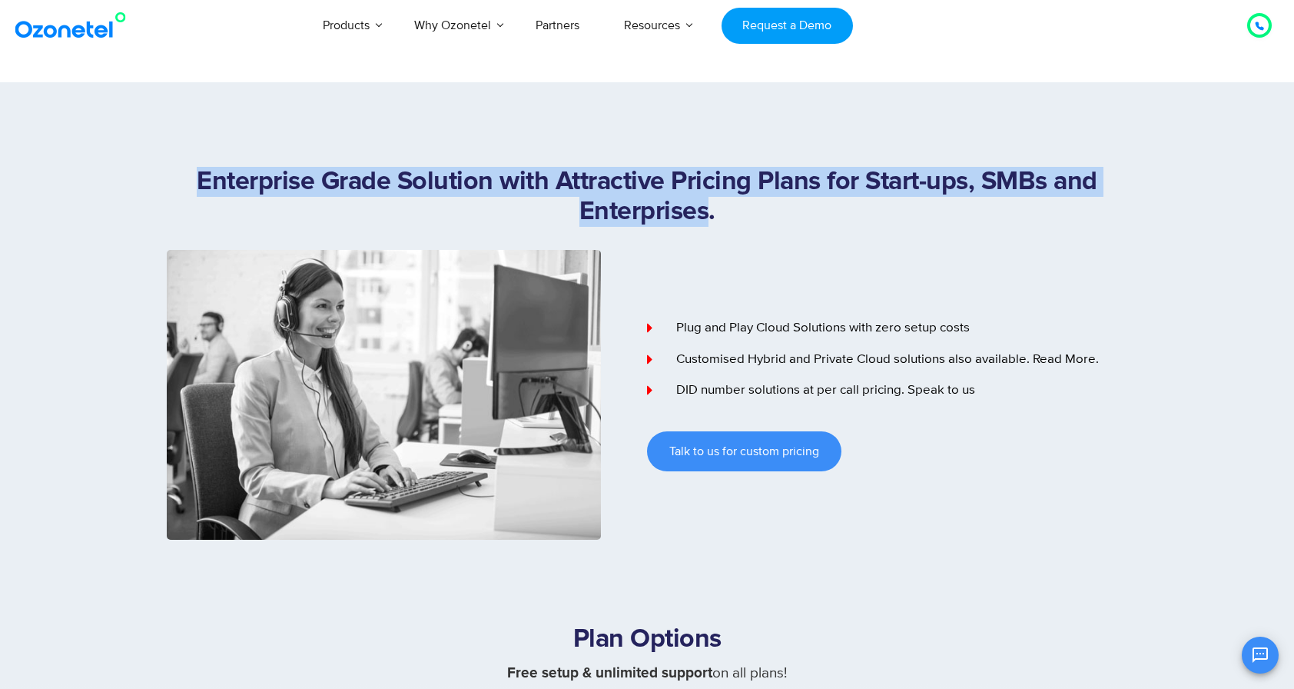
drag, startPoint x: 198, startPoint y: 181, endPoint x: 710, endPoint y: 240, distance: 516.0
click at [710, 240] on div "Enterprise Grade Solution with Attractive Pricing Plans for Start-ups, SMBs and…" at bounding box center [647, 208] width 961 height 83
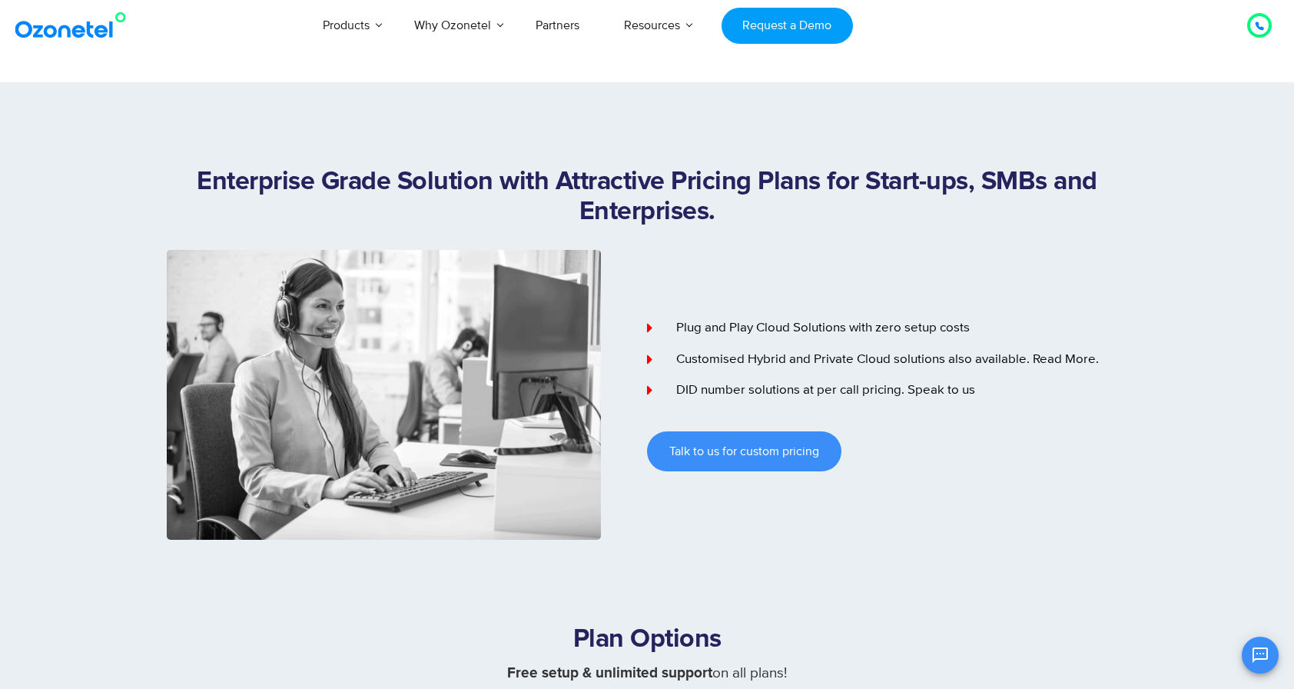
drag, startPoint x: 710, startPoint y: 240, endPoint x: 684, endPoint y: 303, distance: 68.2
click at [684, 303] on div "Plug and Play Cloud Solutions with zero setup costs Customised Hybrid and Priva…" at bounding box center [887, 395] width 480 height 290
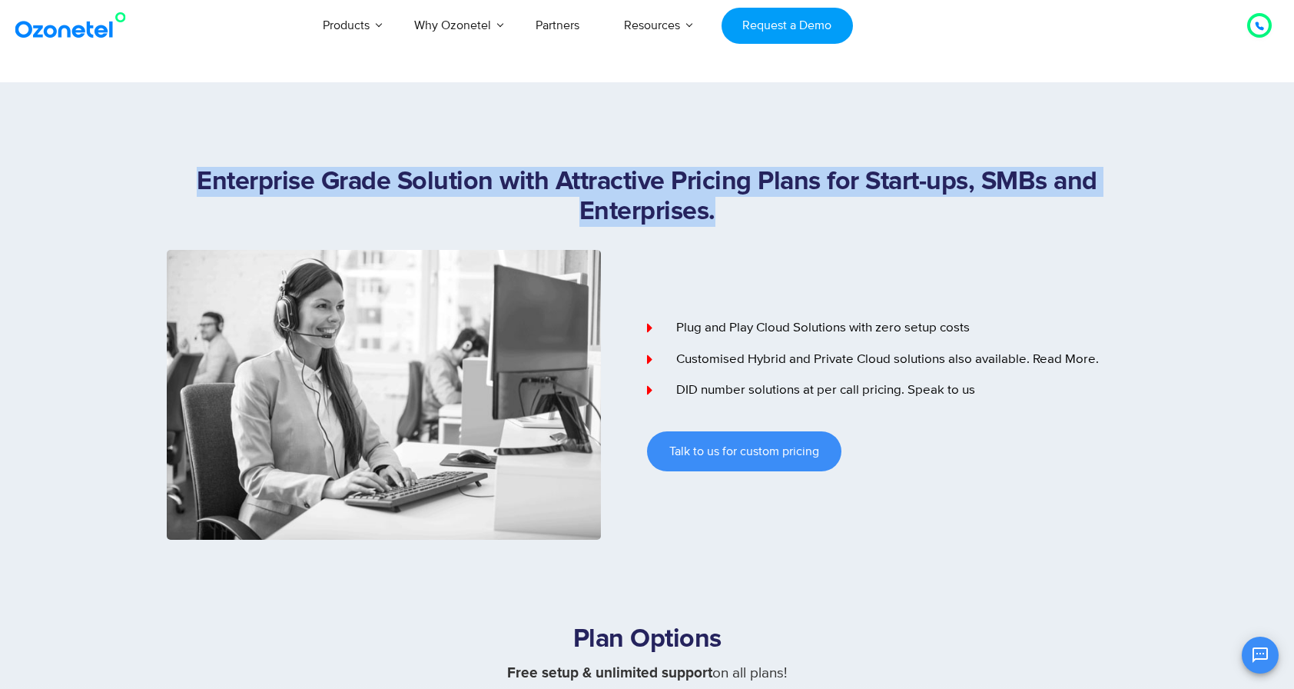
drag, startPoint x: 199, startPoint y: 171, endPoint x: 782, endPoint y: 228, distance: 585.5
click at [782, 228] on div "Enterprise Grade Solution with Attractive Pricing Plans for Start-ups, SMBs and…" at bounding box center [647, 208] width 961 height 83
click at [734, 229] on div "Enterprise Grade Solution with Attractive Pricing Plans for Start-ups, SMBs and…" at bounding box center [647, 208] width 961 height 83
drag, startPoint x: 726, startPoint y: 215, endPoint x: 398, endPoint y: 188, distance: 329.3
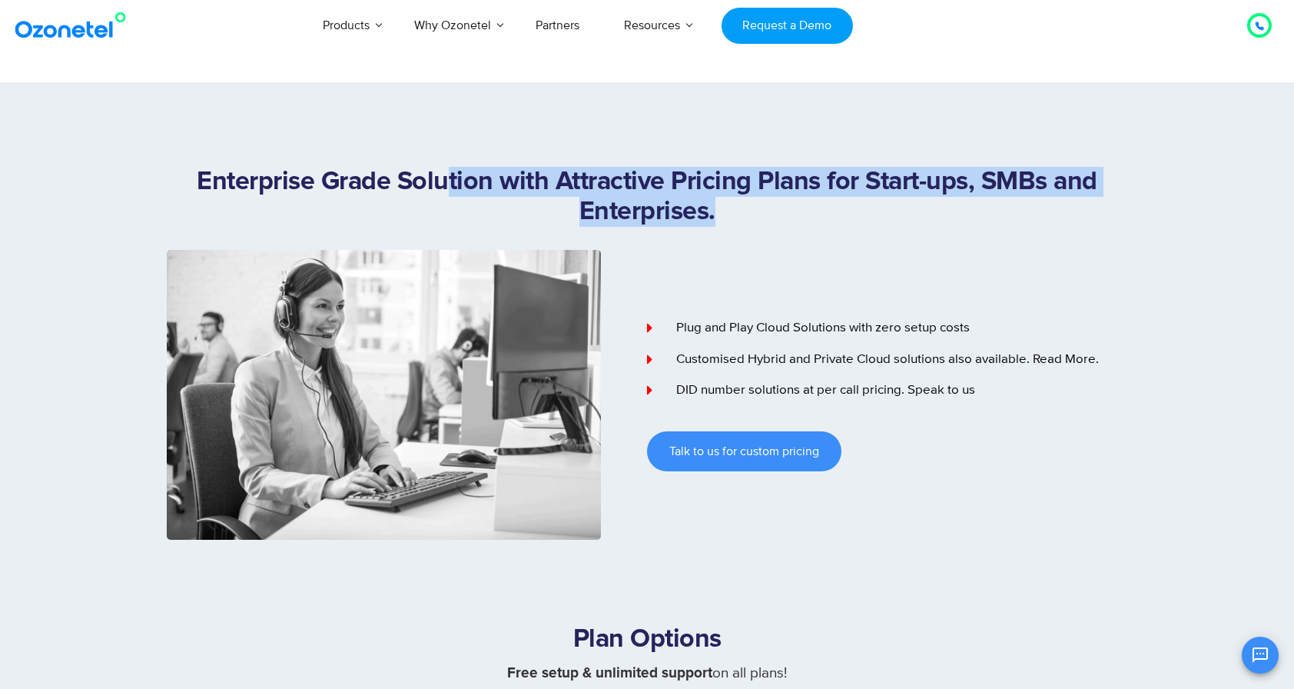
click at [411, 190] on h1 "Enterprise Grade Solution with Attractive Pricing Plans for Start-ups, SMBs and…" at bounding box center [647, 197] width 961 height 60
drag, startPoint x: 191, startPoint y: 166, endPoint x: 720, endPoint y: 220, distance: 532.4
click at [720, 220] on section "Enterprise Grade Solution with Attractive Pricing Plans for Start-ups, SMBs and…" at bounding box center [647, 310] width 1294 height 457
click at [720, 220] on h1 "Enterprise Grade Solution with Attractive Pricing Plans for Start-ups, SMBs and…" at bounding box center [647, 197] width 961 height 60
click at [723, 228] on div "Enterprise Grade Solution with Attractive Pricing Plans for Start-ups, SMBs and…" at bounding box center [647, 208] width 961 height 83
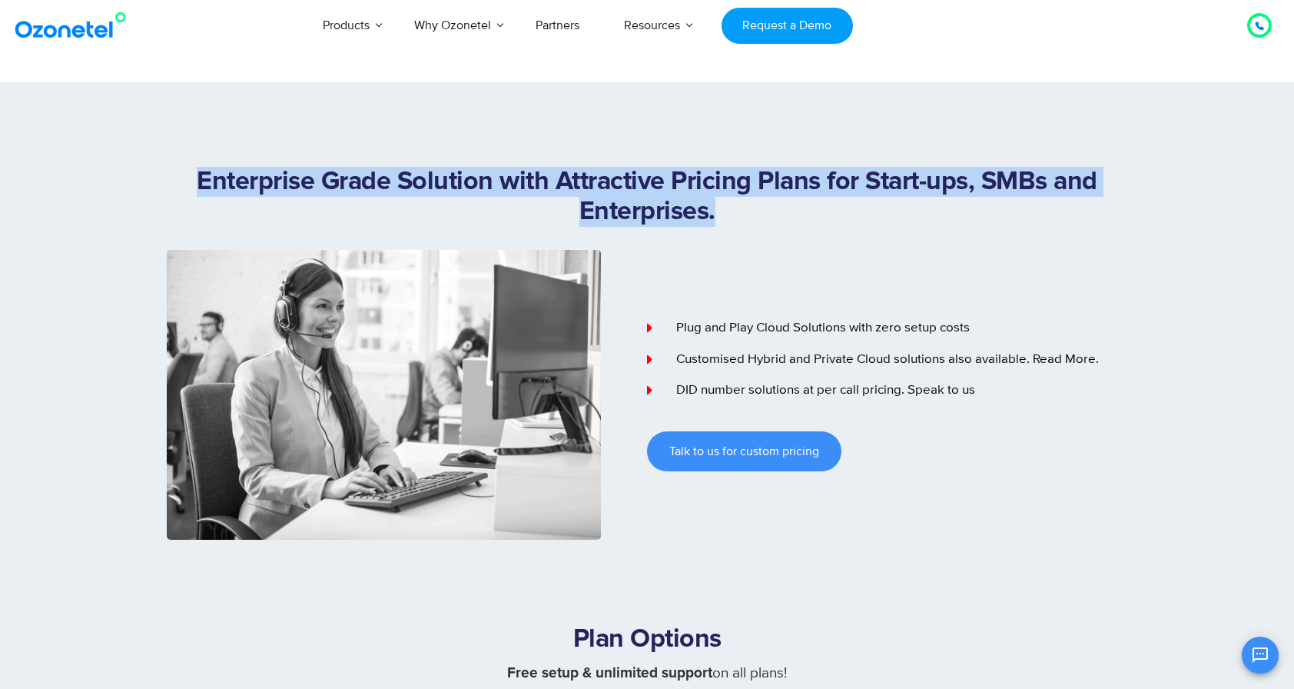
click at [717, 220] on h1 "Enterprise Grade Solution with Attractive Pricing Plans for Start-ups, SMBs and…" at bounding box center [647, 197] width 961 height 60
drag, startPoint x: 713, startPoint y: 214, endPoint x: 204, endPoint y: 168, distance: 511.0
click at [204, 168] on h1 "Enterprise Grade Solution with Attractive Pricing Plans for Start-ups, SMBs and…" at bounding box center [647, 197] width 961 height 60
click at [200, 172] on h1 "Enterprise Grade Solution with Attractive Pricing Plans for Start-ups, SMBs and…" at bounding box center [647, 197] width 961 height 60
drag, startPoint x: 188, startPoint y: 184, endPoint x: 750, endPoint y: 206, distance: 562.3
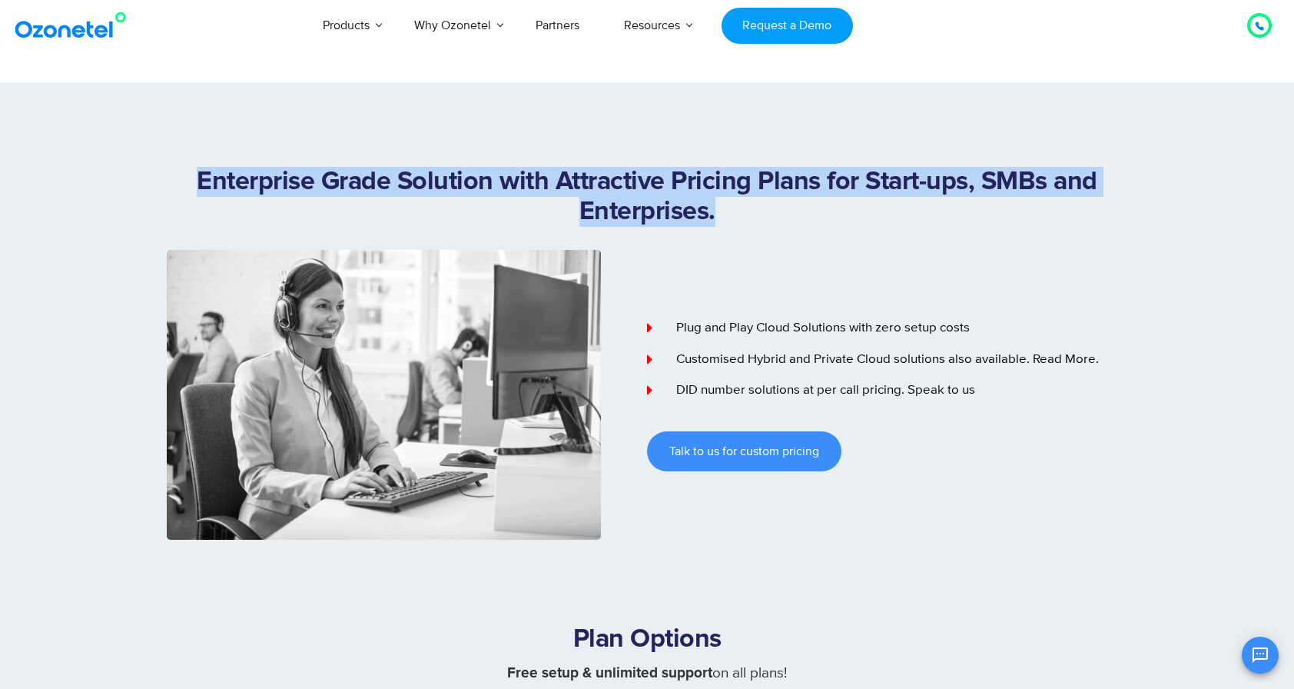
click at [750, 206] on h1 "Enterprise Grade Solution with Attractive Pricing Plans for Start-ups, SMBs and…" at bounding box center [647, 197] width 961 height 60
click at [743, 233] on div "Enterprise Grade Solution with Attractive Pricing Plans for Start-ups, SMBs and…" at bounding box center [647, 208] width 961 height 83
drag, startPoint x: 736, startPoint y: 226, endPoint x: 191, endPoint y: 172, distance: 547.6
click at [193, 172] on h1 "Enterprise Grade Solution with Attractive Pricing Plans for Start-ups, SMBs and…" at bounding box center [647, 197] width 961 height 60
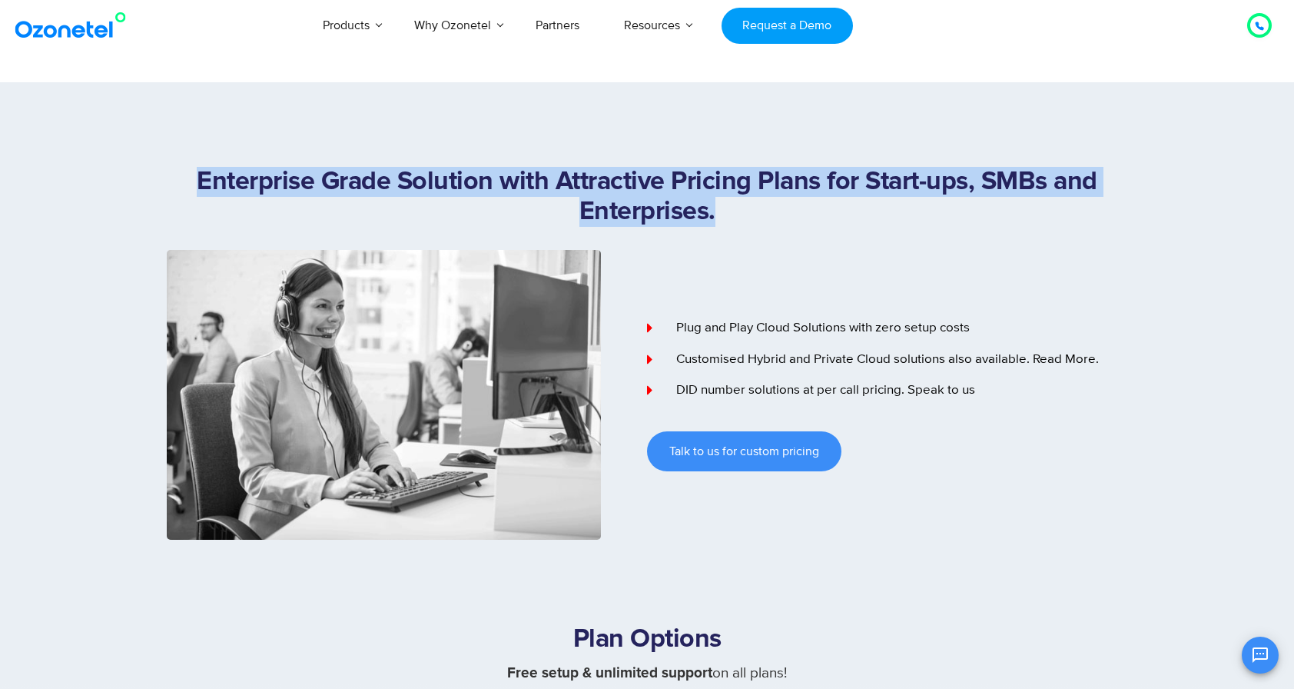
click at [184, 177] on h1 "Enterprise Grade Solution with Attractive Pricing Plans for Start-ups, SMBs and…" at bounding box center [647, 197] width 961 height 60
click at [164, 184] on div "Enterprise Grade Solution with Attractive Pricing Plans for Start-ups, SMBs and…" at bounding box center [647, 353] width 984 height 373
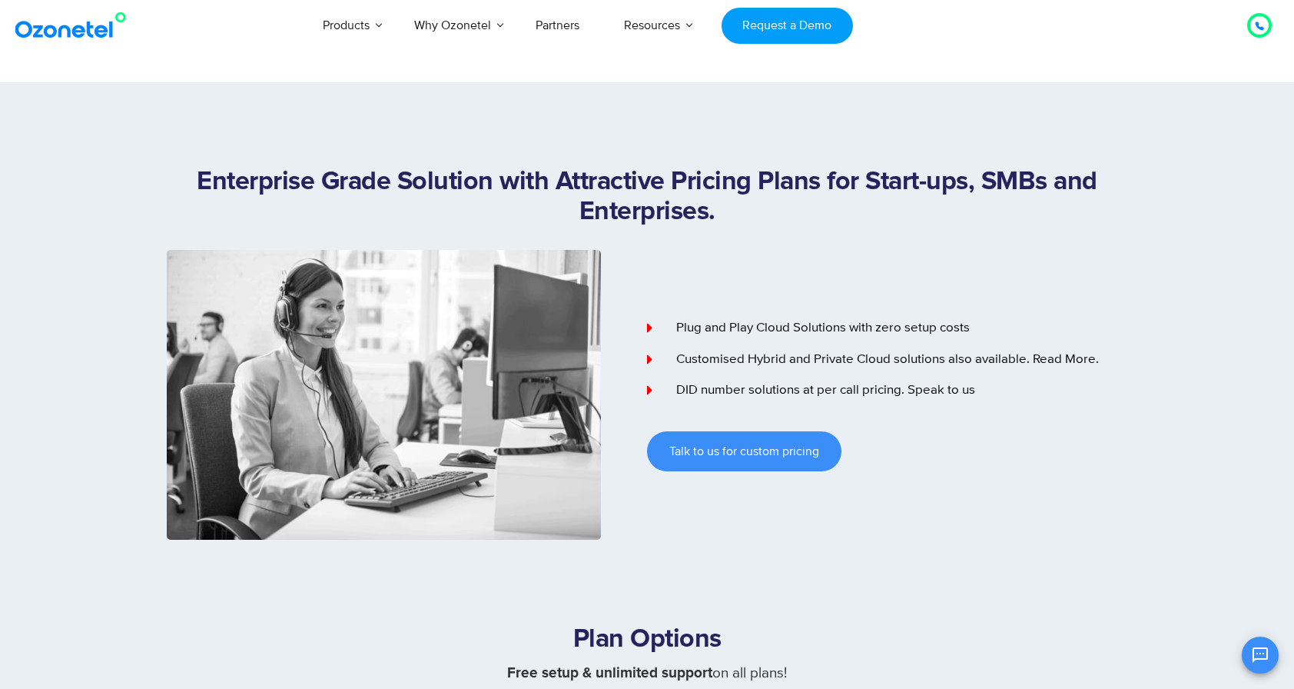
click at [164, 184] on div "Enterprise Grade Solution with Attractive Pricing Plans for Start-ups, SMBs and…" at bounding box center [647, 353] width 984 height 373
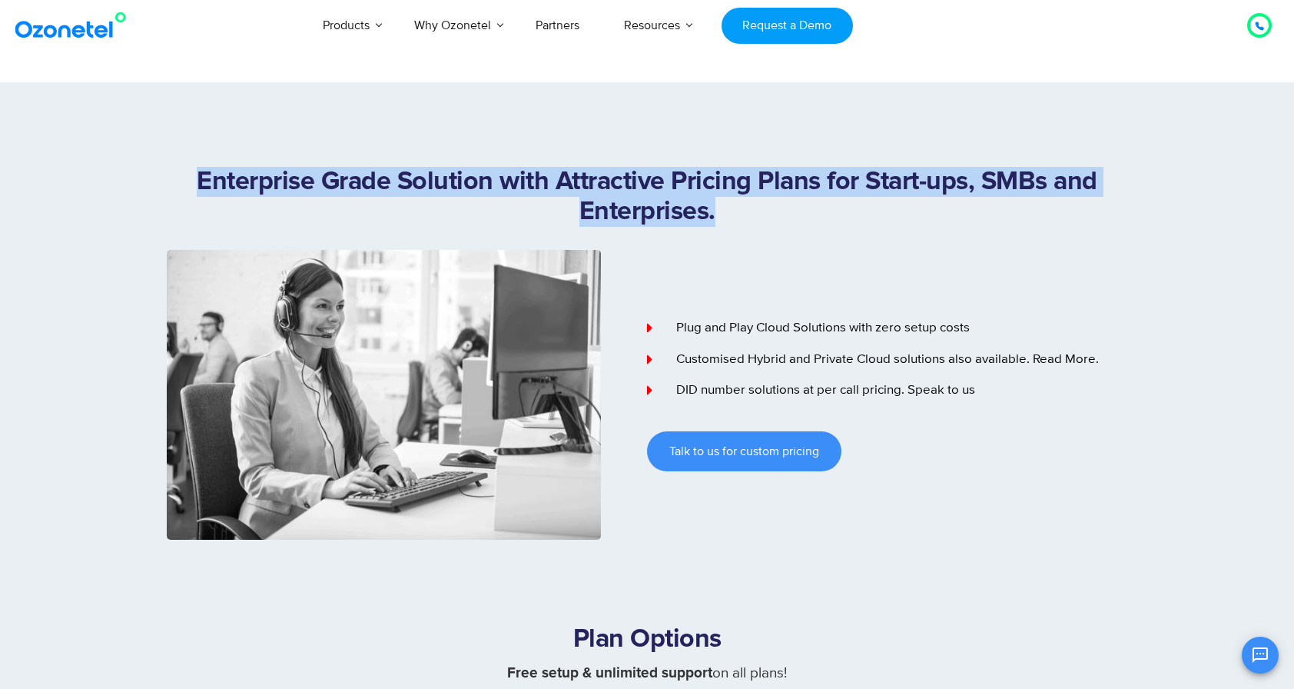
drag, startPoint x: 184, startPoint y: 182, endPoint x: 736, endPoint y: 222, distance: 553.4
click at [736, 222] on h1 "Enterprise Grade Solution with Attractive Pricing Plans for Start-ups, SMBs and…" at bounding box center [647, 197] width 961 height 60
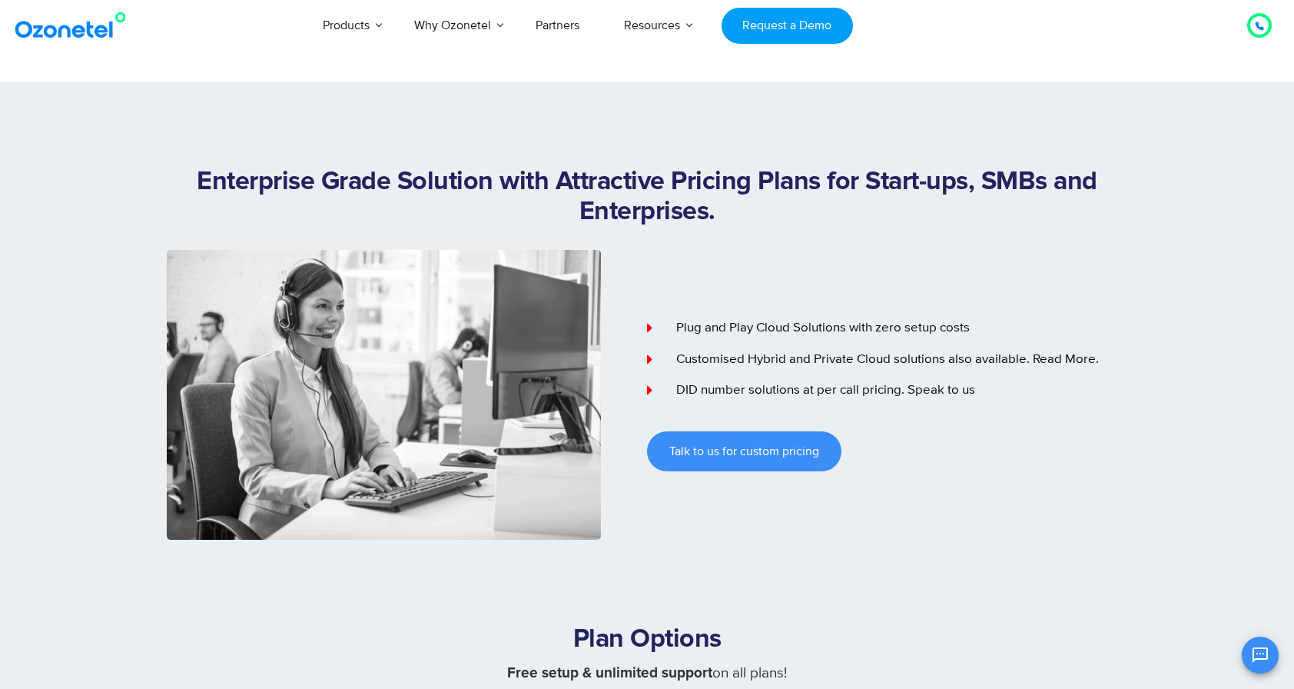
drag, startPoint x: 736, startPoint y: 222, endPoint x: 736, endPoint y: 260, distance: 37.7
click at [736, 260] on div "Plug and Play Cloud Solutions with zero setup costs Customised Hybrid and Priva…" at bounding box center [887, 395] width 480 height 290
